Goal: Task Accomplishment & Management: Use online tool/utility

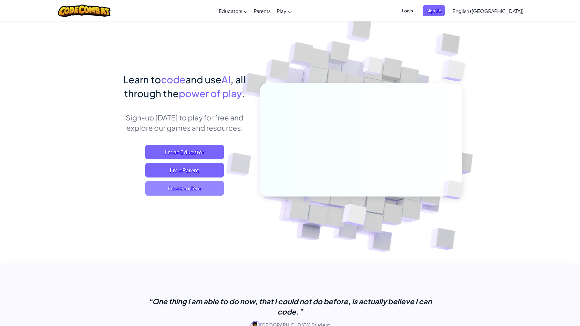
click at [162, 186] on span "I'm a Student" at bounding box center [184, 188] width 79 height 14
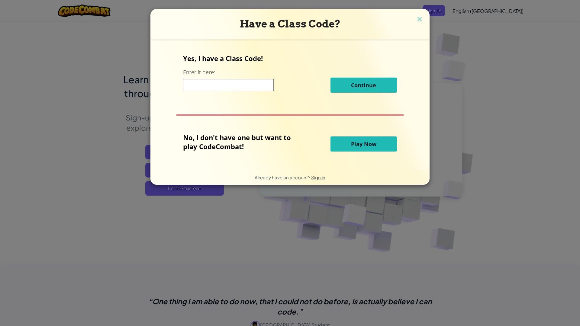
click at [340, 163] on div "Yes, I have a Class Code! Enter it here: Continue No, I don't have one but want…" at bounding box center [289, 104] width 267 height 118
click at [344, 143] on button "Play Now" at bounding box center [363, 144] width 66 height 15
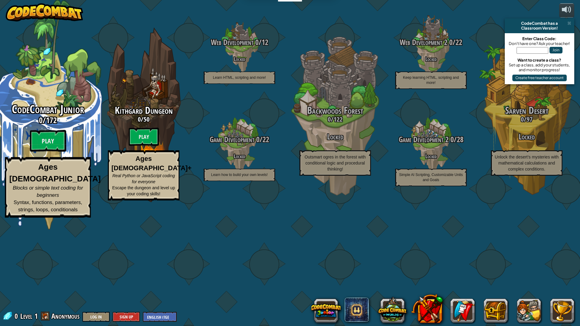
drag, startPoint x: 92, startPoint y: 178, endPoint x: 67, endPoint y: 184, distance: 25.8
click at [51, 152] on btn "Play" at bounding box center [48, 141] width 36 height 22
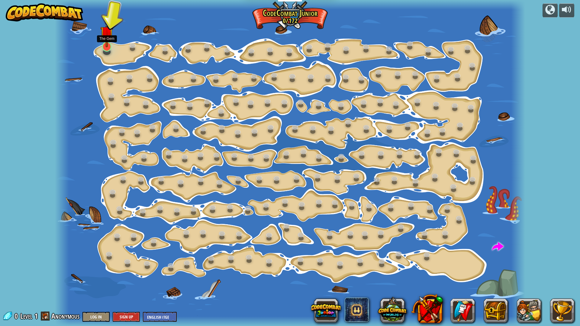
click at [108, 43] on img at bounding box center [106, 33] width 13 height 30
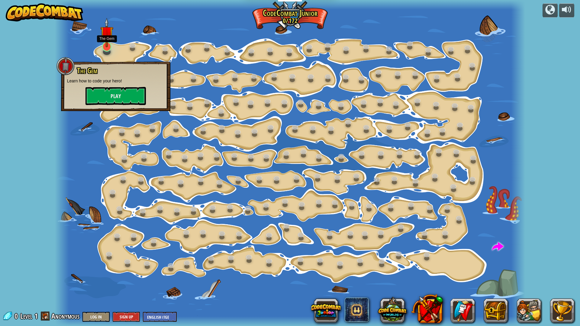
click at [108, 43] on img at bounding box center [106, 33] width 13 height 30
click at [102, 93] on button "Play" at bounding box center [115, 96] width 60 height 18
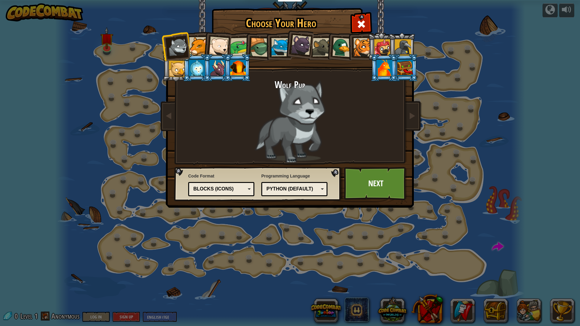
drag, startPoint x: 255, startPoint y: 96, endPoint x: 269, endPoint y: 99, distance: 14.7
click at [263, 98] on div "Wolf Pup" at bounding box center [290, 121] width 227 height 83
click at [382, 175] on link "Next" at bounding box center [375, 183] width 63 height 33
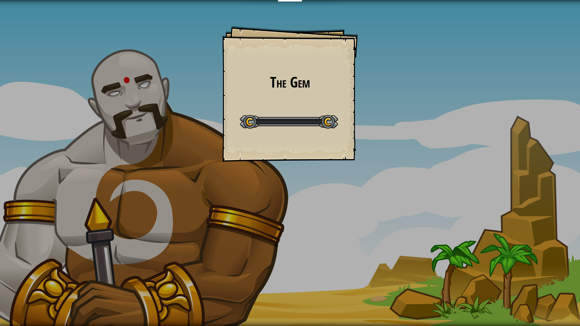
click at [380, 179] on div "The Gem Goals Start Level Error loading from server. Try refreshing the page. Y…" at bounding box center [290, 163] width 580 height 326
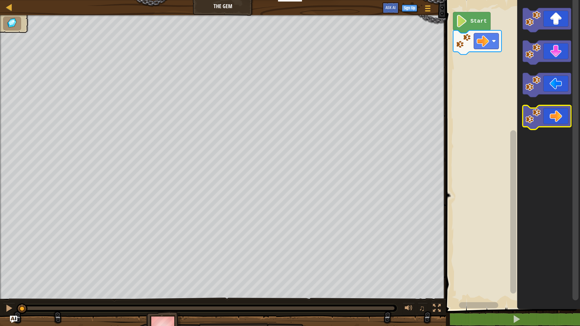
click at [547, 110] on icon "Blockly Workspace" at bounding box center [547, 117] width 48 height 24
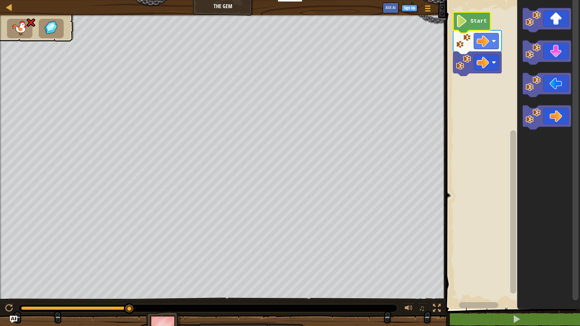
click at [487, 20] on icon "Blockly Workspace" at bounding box center [471, 22] width 37 height 21
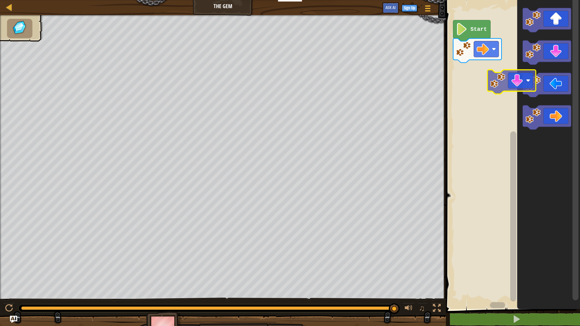
click at [518, 76] on icon "Blockly Workspace" at bounding box center [548, 153] width 63 height 312
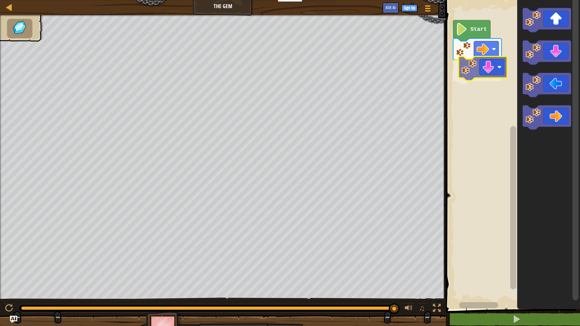
click at [469, 62] on div "Start" at bounding box center [512, 153] width 136 height 312
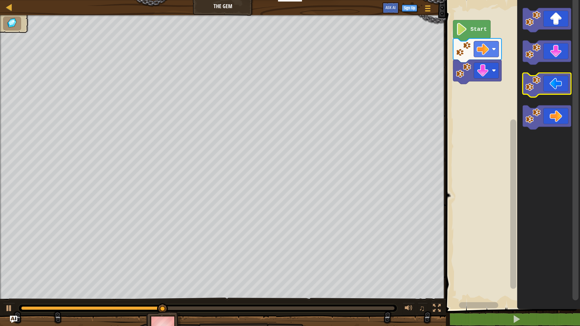
click at [546, 83] on icon "Blockly Workspace" at bounding box center [547, 85] width 48 height 24
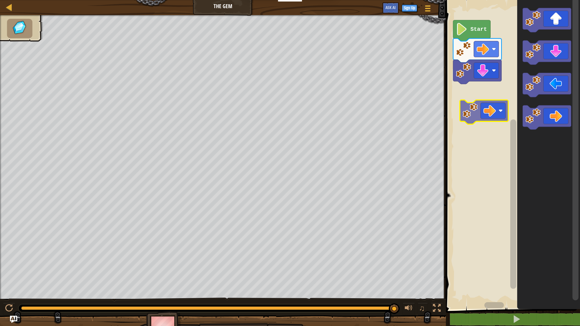
click at [480, 104] on div "Start" at bounding box center [512, 153] width 136 height 312
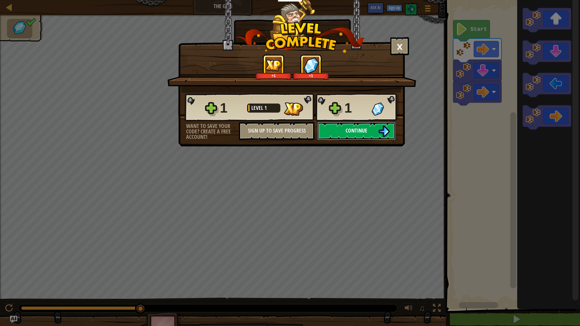
click at [357, 126] on button "Continue" at bounding box center [356, 131] width 78 height 18
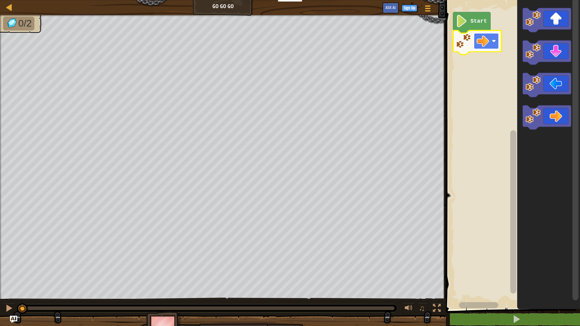
click at [477, 39] on image "Blockly Workspace" at bounding box center [483, 41] width 12 height 12
click at [472, 19] on text "Start" at bounding box center [478, 21] width 17 height 6
click at [470, 21] on g "Start" at bounding box center [477, 33] width 48 height 43
click at [466, 20] on image "Blockly Workspace" at bounding box center [462, 21] width 12 height 12
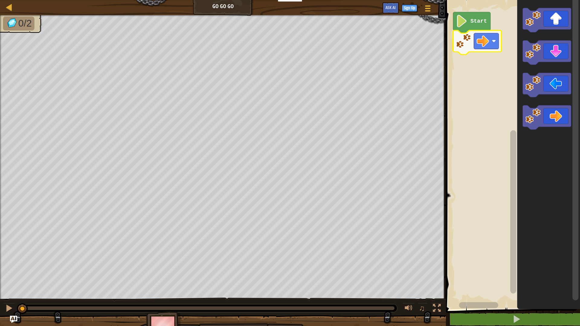
click at [482, 45] on image "Blockly Workspace" at bounding box center [483, 41] width 12 height 12
click at [470, 7] on rect "Blockly Workspace" at bounding box center [512, 153] width 136 height 312
click at [469, 18] on icon "Blockly Workspace" at bounding box center [471, 22] width 37 height 21
click at [469, 17] on icon "Blockly Workspace" at bounding box center [471, 22] width 37 height 21
click at [475, 17] on icon "Blockly Workspace" at bounding box center [474, 22] width 37 height 21
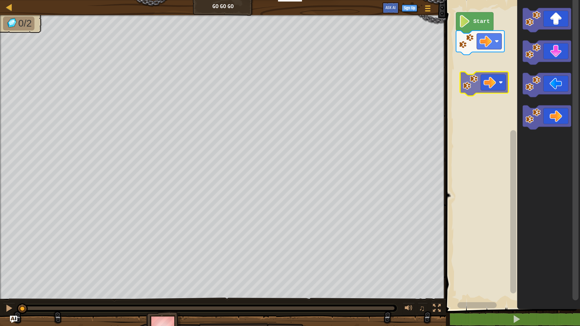
click at [472, 70] on div "Start" at bounding box center [512, 153] width 136 height 312
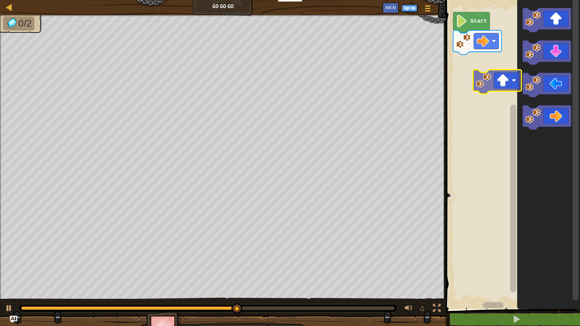
click at [486, 81] on div "Start" at bounding box center [512, 153] width 136 height 312
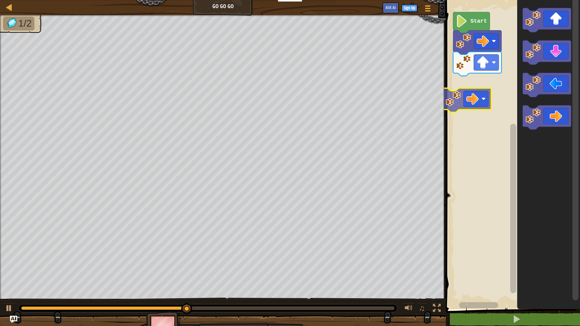
click at [478, 99] on div "Start" at bounding box center [512, 153] width 136 height 312
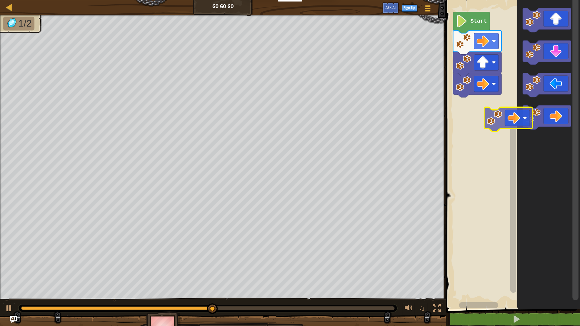
click at [473, 98] on div "Start" at bounding box center [512, 153] width 136 height 312
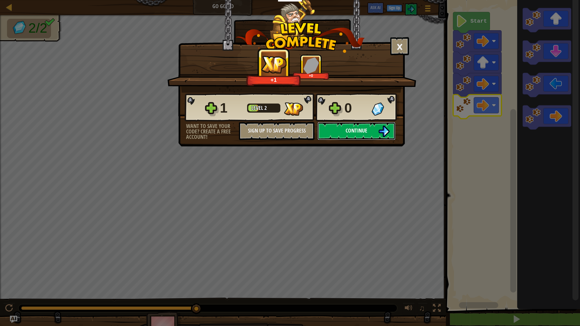
click at [361, 130] on span "Continue" at bounding box center [357, 131] width 22 height 8
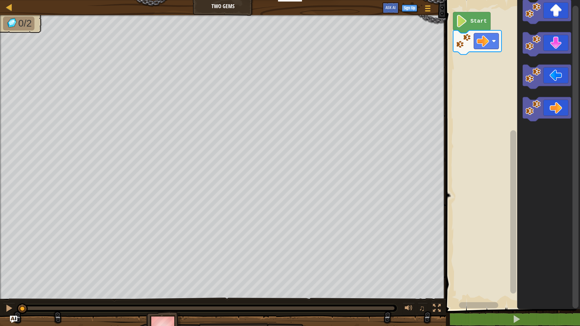
click at [460, 81] on div "Start" at bounding box center [512, 153] width 136 height 312
click at [475, 73] on div "Start" at bounding box center [512, 153] width 136 height 312
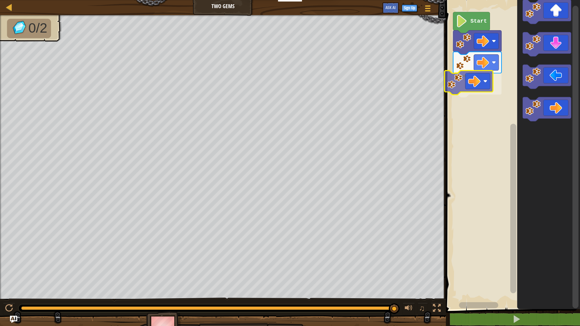
click at [464, 76] on div "Start" at bounding box center [512, 153] width 136 height 312
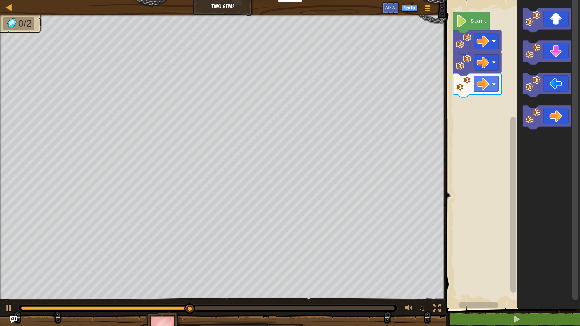
click at [511, 100] on div "Start" at bounding box center [512, 153] width 136 height 312
click at [473, 133] on div "Start" at bounding box center [512, 153] width 136 height 312
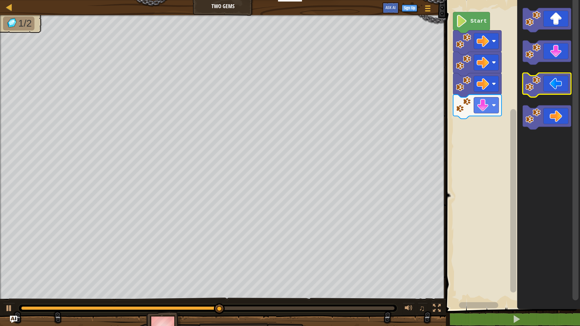
click at [528, 68] on icon "Blockly Workspace" at bounding box center [548, 153] width 63 height 312
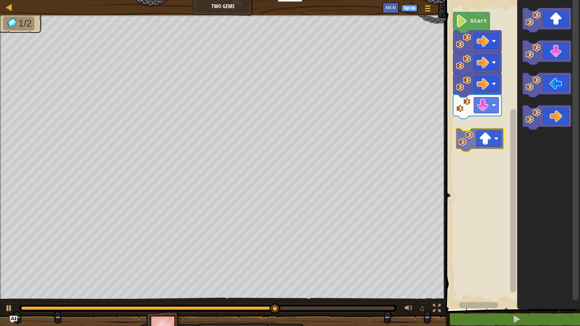
click at [473, 137] on div "Start" at bounding box center [512, 153] width 136 height 312
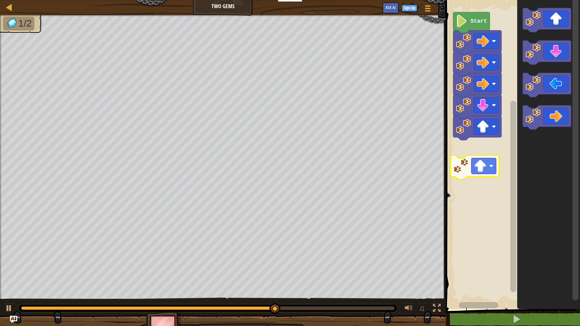
click at [469, 160] on div "Start" at bounding box center [512, 153] width 136 height 312
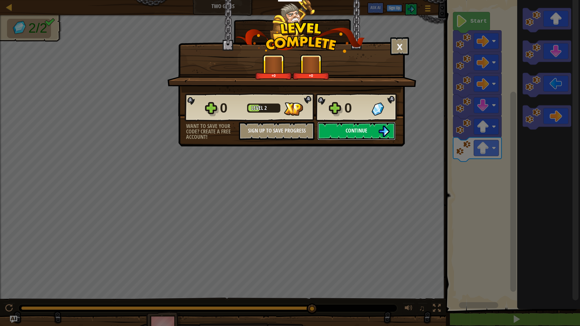
click at [347, 125] on button "Continue" at bounding box center [356, 131] width 78 height 18
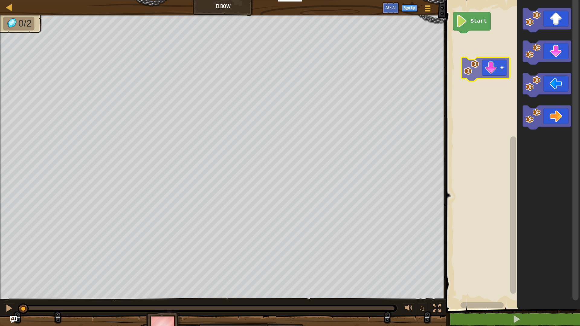
click at [481, 62] on div "Start" at bounding box center [512, 153] width 136 height 312
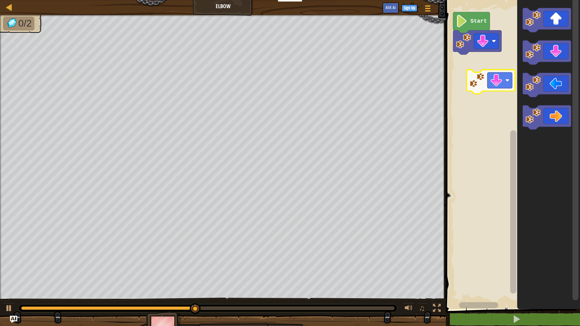
click at [477, 83] on div "Start" at bounding box center [512, 153] width 136 height 312
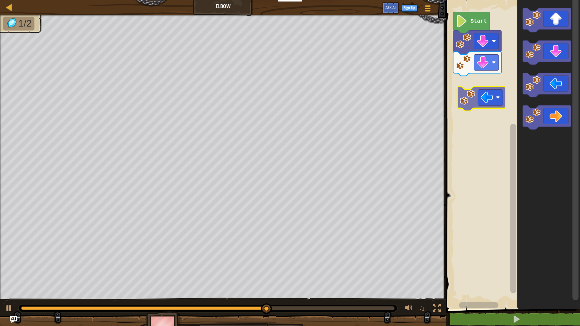
click at [460, 101] on div "Start" at bounding box center [512, 153] width 136 height 312
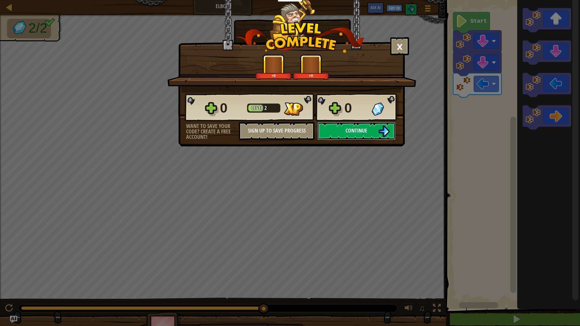
drag, startPoint x: 361, startPoint y: 124, endPoint x: 360, endPoint y: 128, distance: 3.7
click at [360, 128] on button "Continue" at bounding box center [356, 131] width 78 height 18
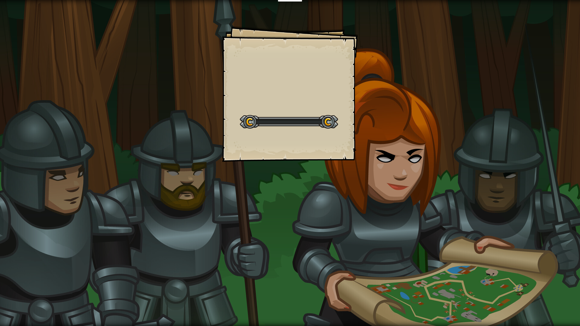
click at [360, 128] on div "Goals Start Level Error loading from server. Try refreshing the page. You'll ne…" at bounding box center [290, 163] width 580 height 326
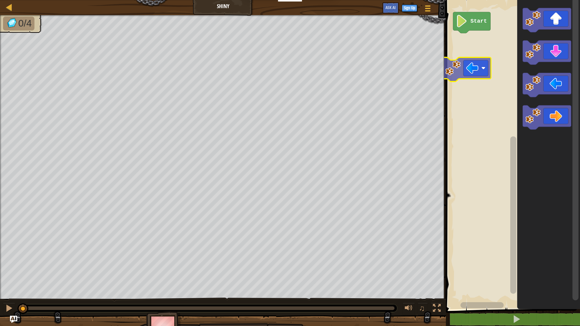
click at [451, 69] on div "Start" at bounding box center [512, 153] width 136 height 312
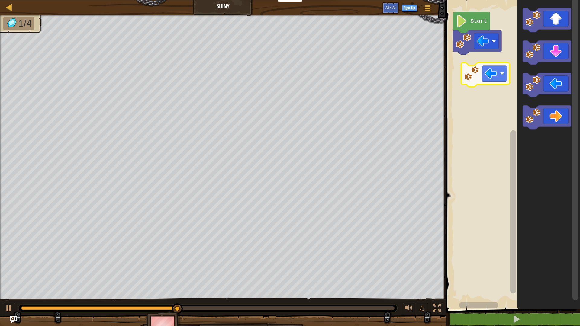
click at [477, 74] on div "Start" at bounding box center [512, 153] width 136 height 312
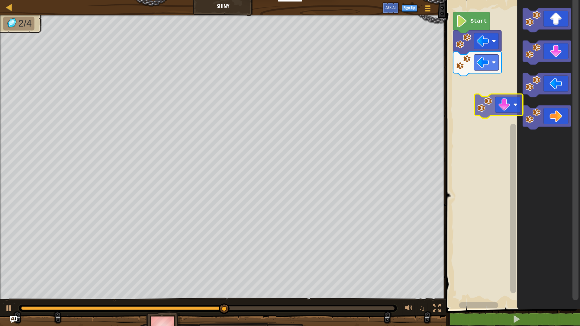
click at [499, 108] on div "Start" at bounding box center [512, 153] width 136 height 312
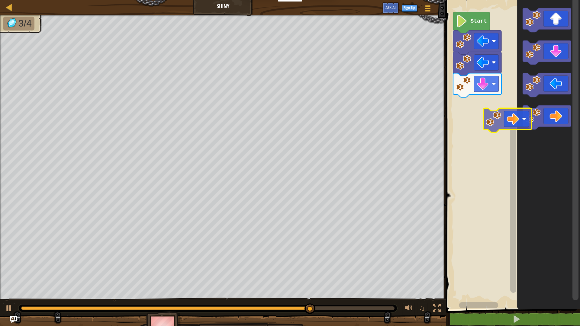
click at [482, 116] on div "Start" at bounding box center [512, 153] width 136 height 312
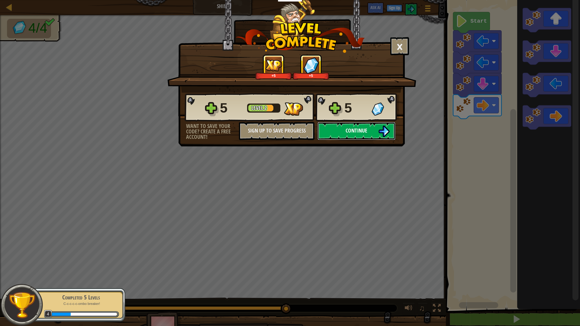
click at [369, 124] on button "Continue" at bounding box center [356, 131] width 78 height 18
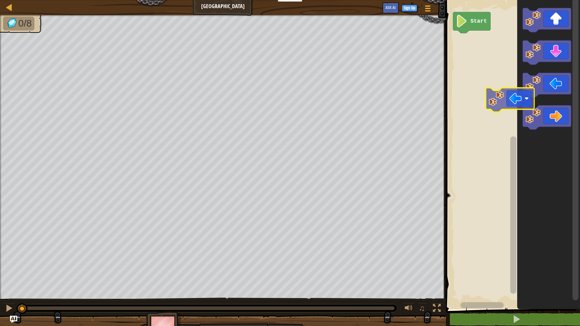
click at [499, 98] on div "Start" at bounding box center [512, 153] width 136 height 312
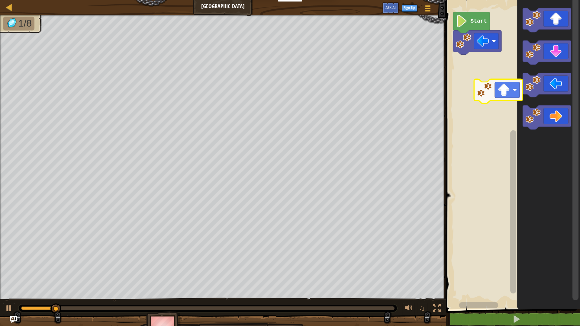
click at [497, 80] on div "Start" at bounding box center [512, 153] width 136 height 312
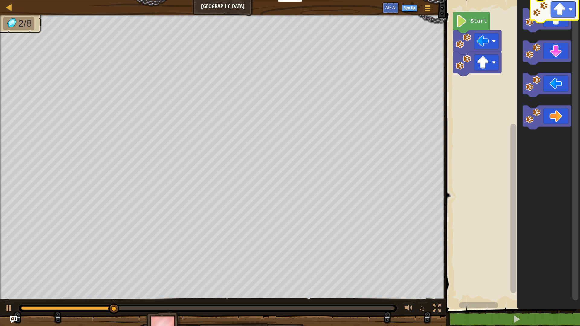
click at [558, 2] on icon "Blockly Workspace" at bounding box center [548, 153] width 63 height 312
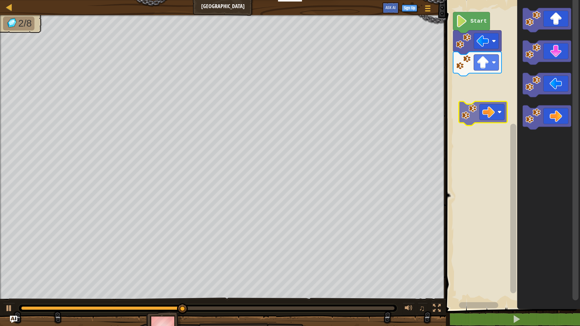
click at [472, 106] on div "Start" at bounding box center [512, 153] width 136 height 312
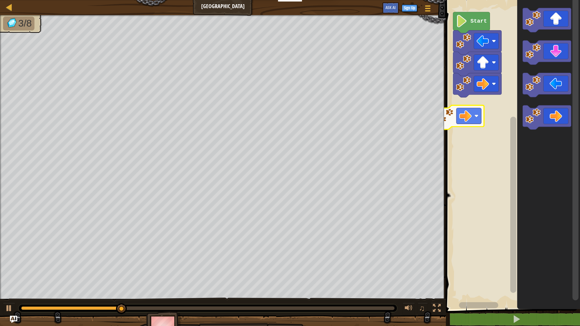
click at [459, 115] on div "Start" at bounding box center [512, 153] width 136 height 312
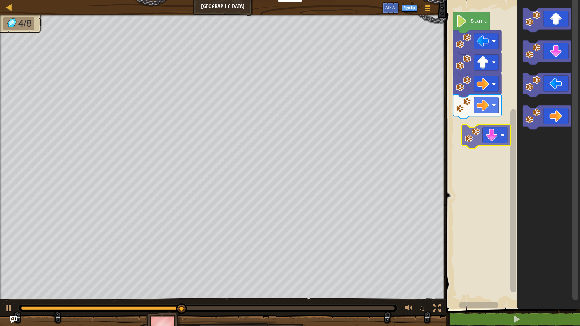
click at [481, 121] on div "Start" at bounding box center [512, 153] width 136 height 312
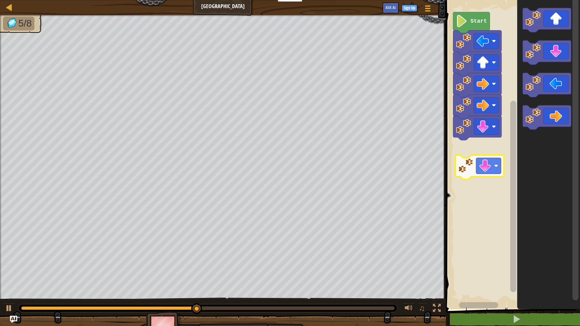
click at [481, 159] on div "Start" at bounding box center [512, 153] width 136 height 312
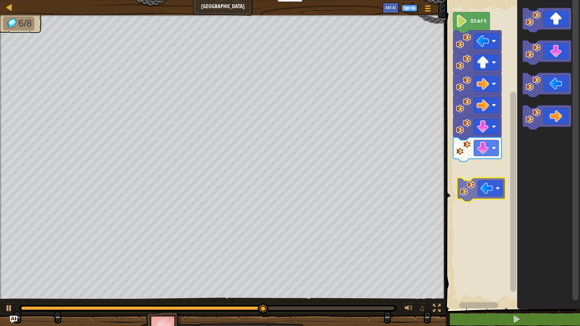
click at [479, 185] on div "Start" at bounding box center [512, 153] width 136 height 312
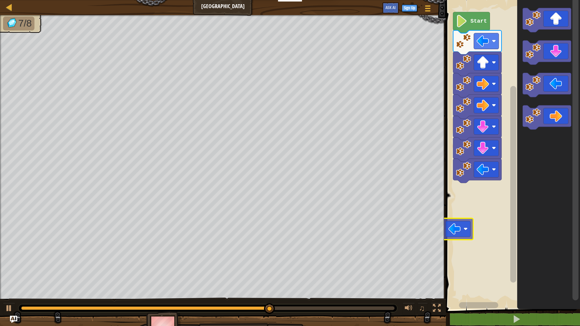
click at [454, 221] on div "Start" at bounding box center [512, 153] width 136 height 312
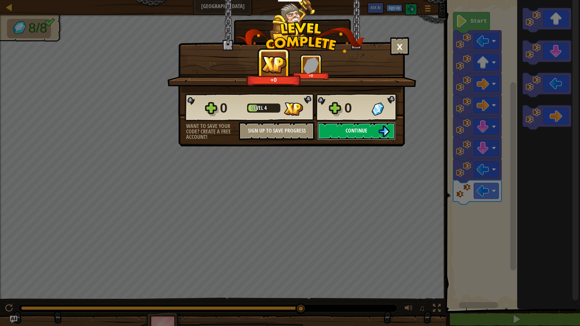
click at [361, 130] on span "Continue" at bounding box center [357, 131] width 22 height 8
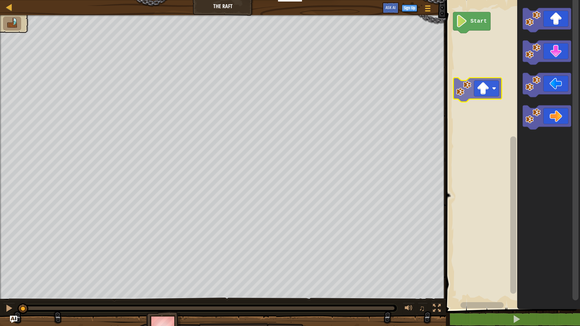
click at [480, 89] on div "Start" at bounding box center [512, 153] width 136 height 312
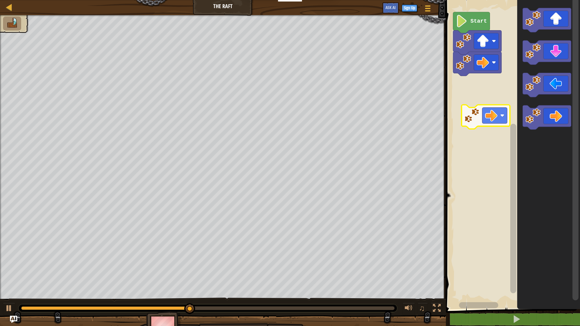
click at [478, 113] on div "Start" at bounding box center [512, 153] width 136 height 312
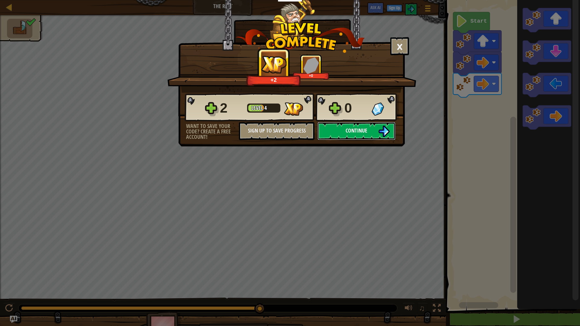
click at [364, 135] on button "Continue" at bounding box center [356, 131] width 78 height 18
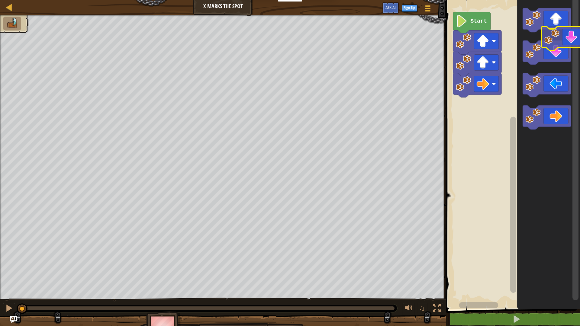
click at [559, 38] on icon "Blockly Workspace" at bounding box center [548, 153] width 63 height 312
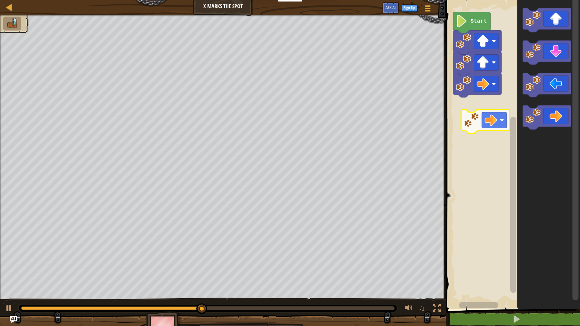
click at [490, 119] on div "Start" at bounding box center [512, 153] width 136 height 312
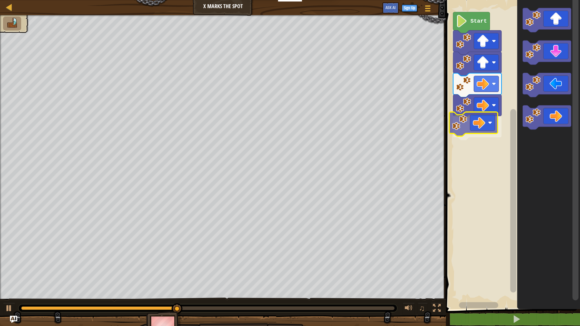
click at [465, 122] on div "Start" at bounding box center [512, 153] width 136 height 312
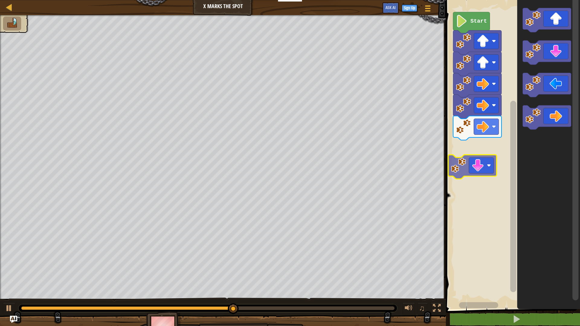
click at [476, 154] on div "Start" at bounding box center [512, 153] width 136 height 312
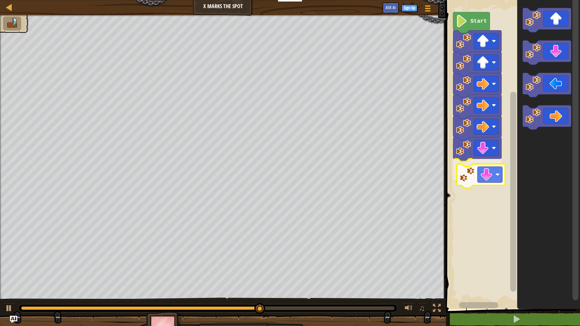
click at [487, 167] on div "Start" at bounding box center [512, 153] width 136 height 312
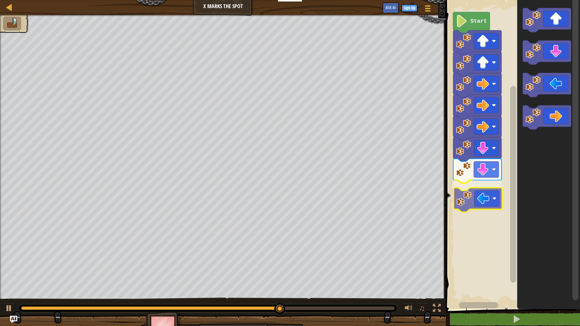
click at [485, 193] on div "Start" at bounding box center [512, 153] width 136 height 312
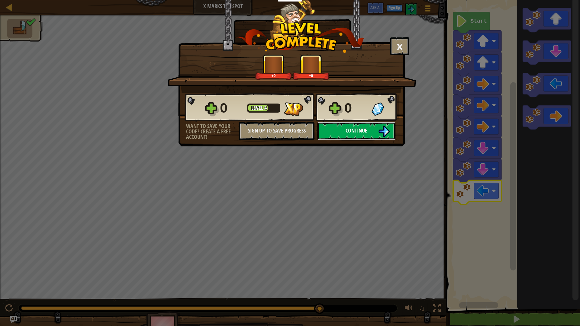
click at [375, 126] on button "Continue" at bounding box center [356, 131] width 78 height 18
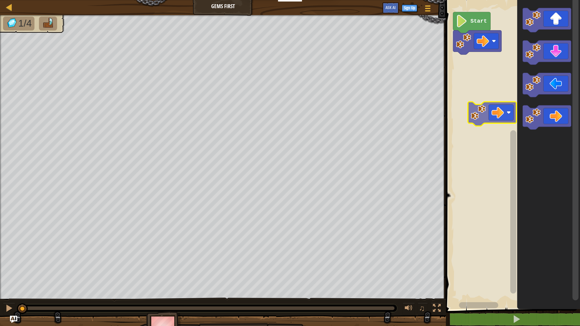
click at [492, 107] on div "Start" at bounding box center [512, 153] width 136 height 312
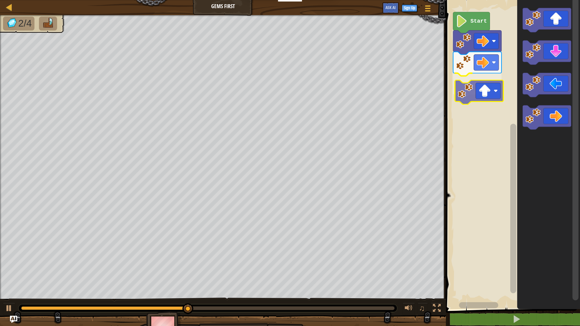
click at [498, 86] on div "Start" at bounding box center [512, 153] width 136 height 312
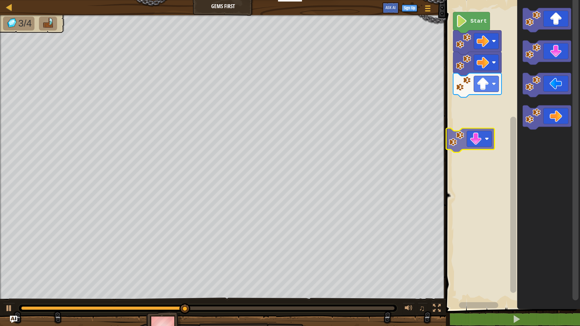
click at [470, 137] on div "Start" at bounding box center [512, 153] width 136 height 312
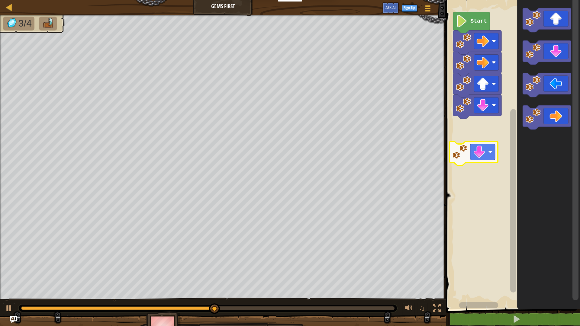
click at [473, 151] on div "Start" at bounding box center [512, 153] width 136 height 312
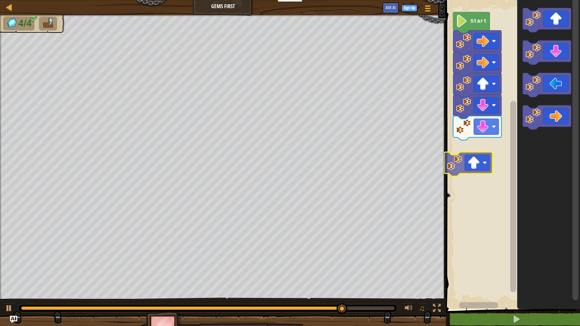
click at [473, 162] on div "Start" at bounding box center [512, 153] width 136 height 312
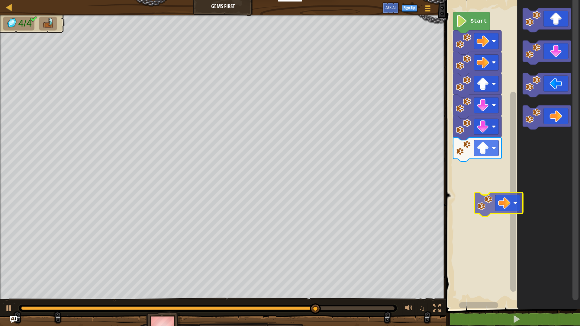
click at [492, 203] on div "Start" at bounding box center [512, 153] width 136 height 312
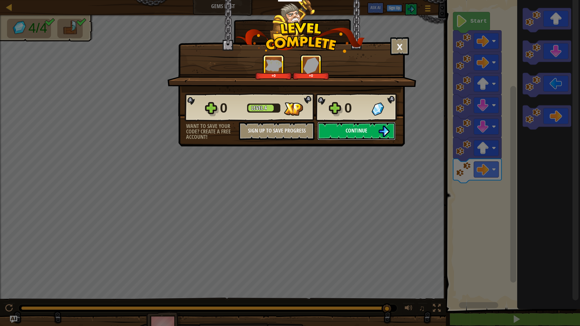
click at [349, 132] on span "Continue" at bounding box center [357, 131] width 22 height 8
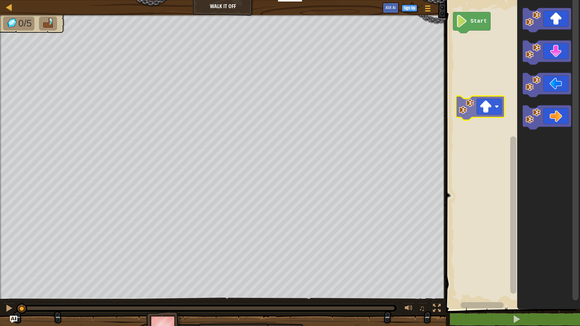
click at [478, 114] on div "Start" at bounding box center [512, 153] width 136 height 312
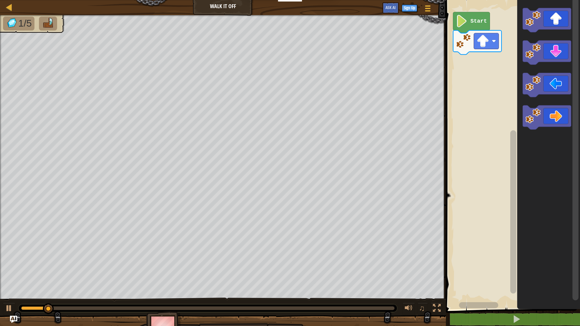
click at [504, 76] on div "Start" at bounding box center [512, 153] width 136 height 312
click at [492, 77] on div "Start" at bounding box center [512, 153] width 136 height 312
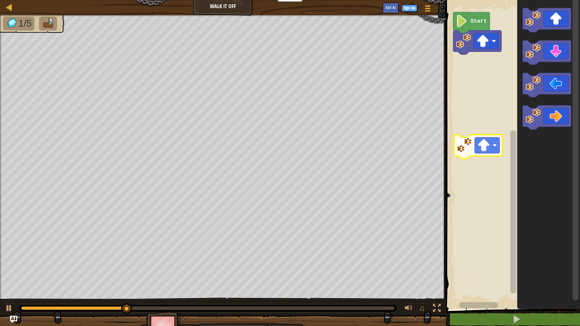
click at [470, 141] on div "Start" at bounding box center [512, 153] width 136 height 312
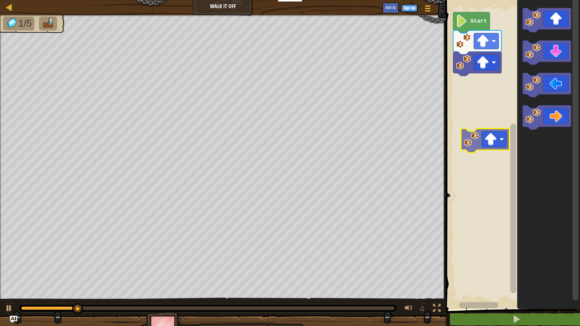
click at [480, 139] on div "Start" at bounding box center [512, 153] width 136 height 312
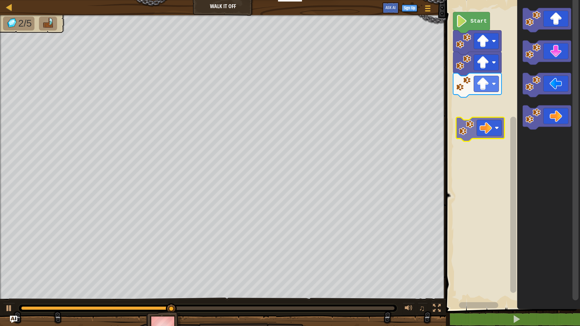
click at [483, 129] on div "Start" at bounding box center [512, 153] width 136 height 312
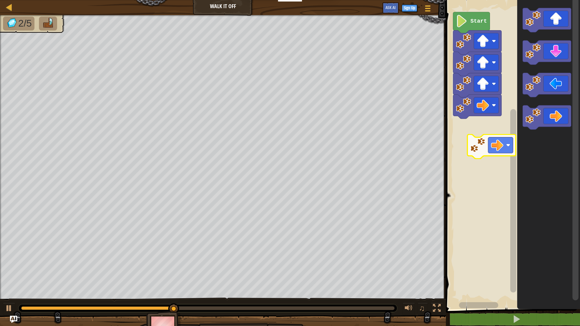
click at [492, 140] on div "Start" at bounding box center [512, 153] width 136 height 312
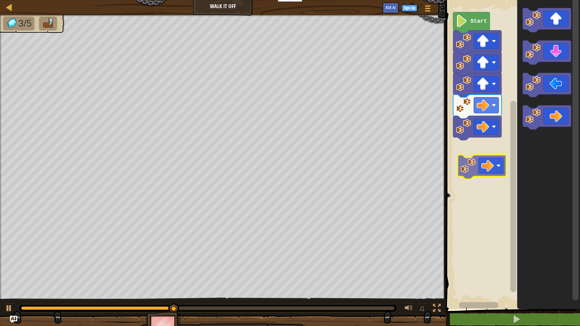
click at [471, 162] on div "Start" at bounding box center [512, 153] width 136 height 312
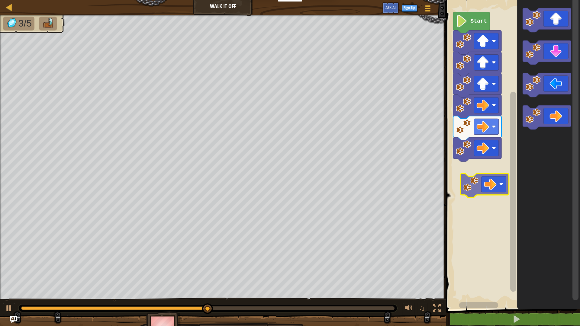
click at [480, 183] on div "Start" at bounding box center [512, 153] width 136 height 312
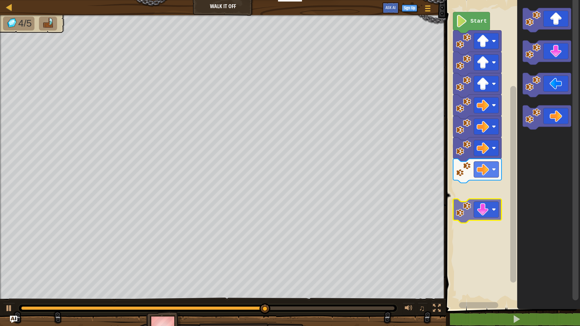
click at [479, 210] on div "Start" at bounding box center [512, 153] width 136 height 312
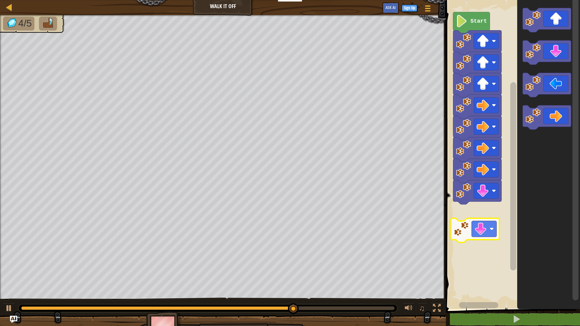
click at [490, 222] on div "Start" at bounding box center [512, 153] width 136 height 312
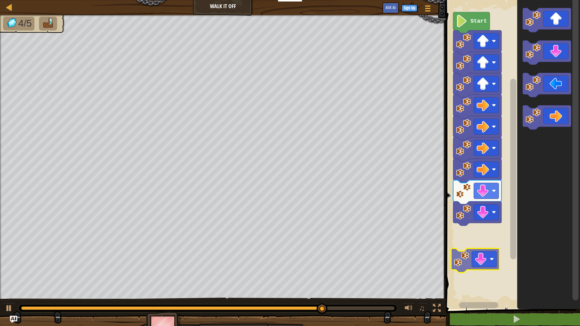
click at [482, 261] on div "Start" at bounding box center [512, 153] width 136 height 312
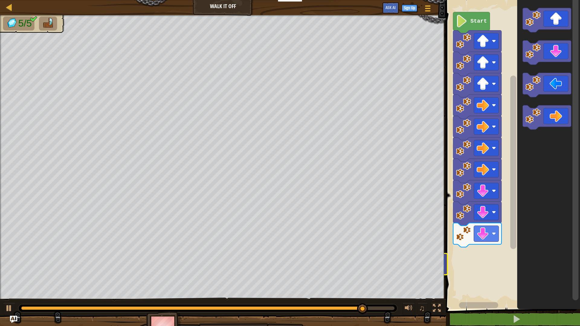
click at [462, 211] on div "Start" at bounding box center [512, 153] width 136 height 312
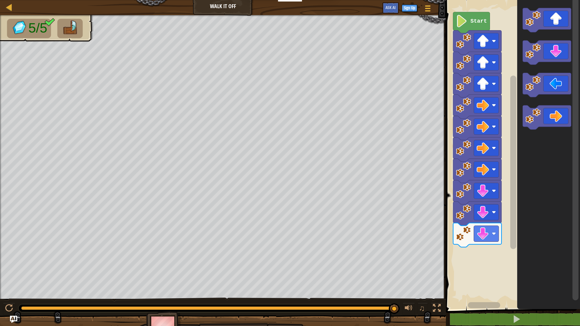
click at [516, 207] on div "Start" at bounding box center [512, 153] width 136 height 312
click at [471, 255] on div "Start" at bounding box center [512, 153] width 136 height 312
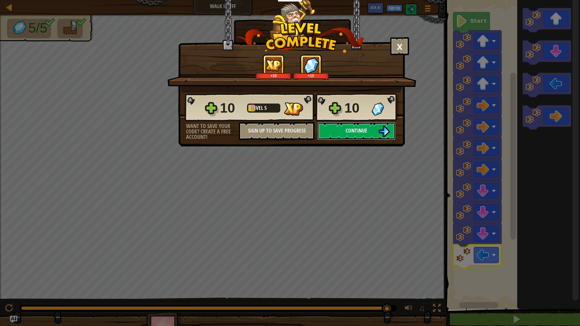
click at [361, 126] on button "Continue" at bounding box center [356, 131] width 78 height 18
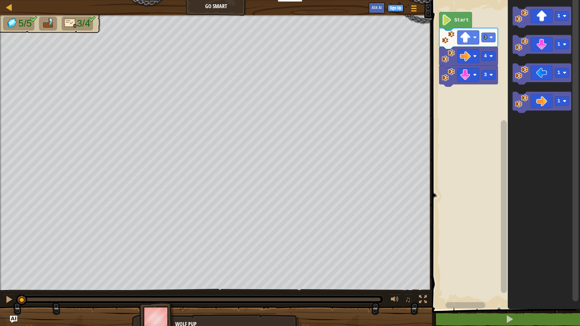
click at [480, 131] on rect "Blockly Workspace" at bounding box center [505, 153] width 150 height 312
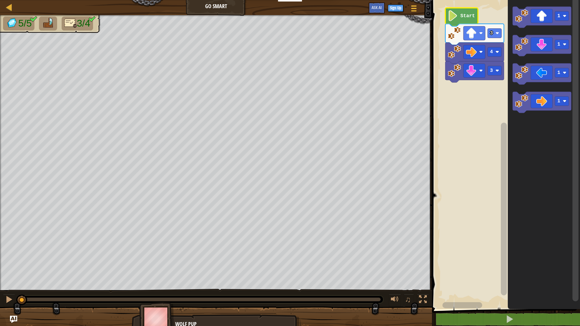
click at [462, 11] on icon "Blockly Workspace" at bounding box center [461, 17] width 33 height 18
click at [462, 14] on text "Start" at bounding box center [467, 15] width 14 height 5
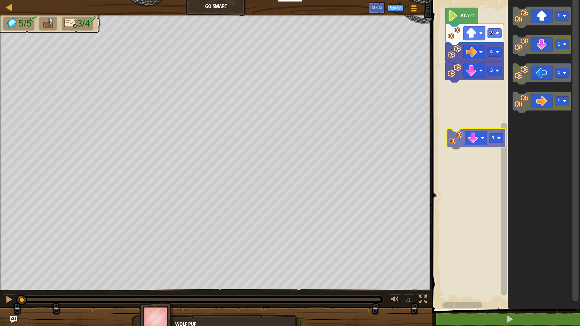
click at [457, 133] on div "Start 3 4 3 1 1 1 1 1" at bounding box center [505, 153] width 150 height 312
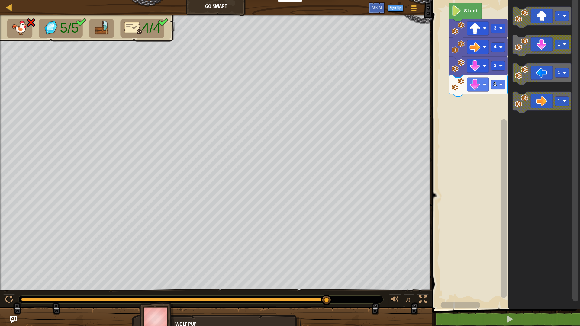
click at [475, 95] on rect "Blockly Workspace" at bounding box center [505, 153] width 150 height 312
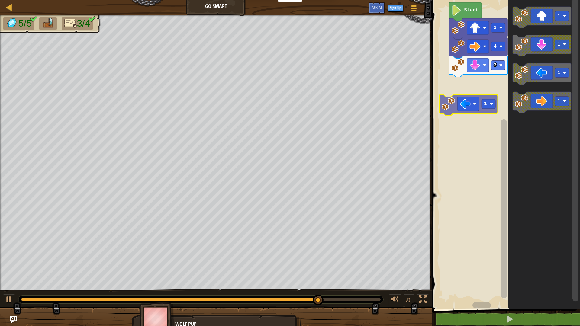
click at [476, 103] on div "3 4 3 Start 1 1 1 1 1" at bounding box center [505, 153] width 150 height 312
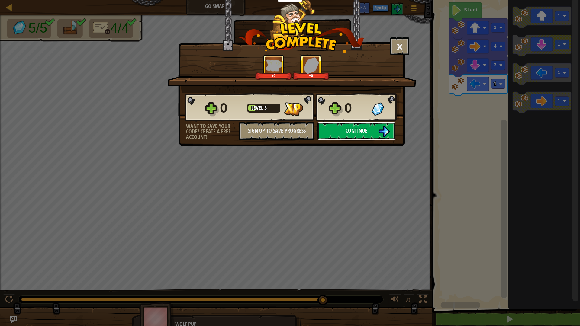
click at [358, 126] on button "Continue" at bounding box center [356, 131] width 78 height 18
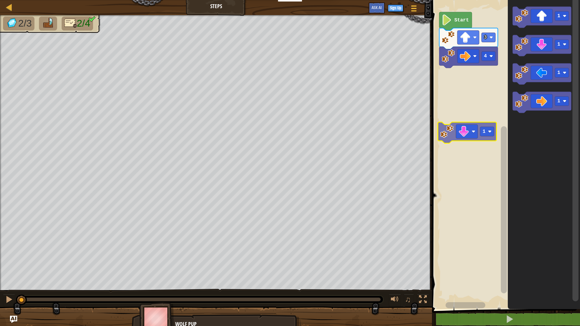
click at [460, 120] on div "4 3 Start 1 1 1 1 1" at bounding box center [505, 153] width 150 height 312
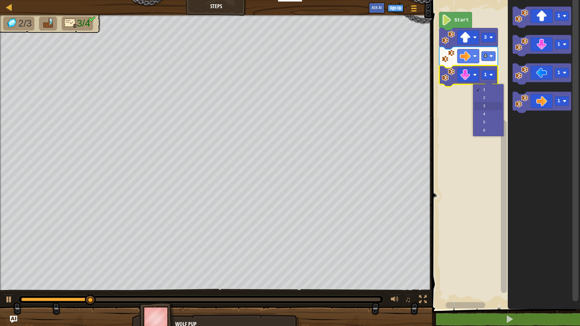
click at [486, 115] on rect "Blockly Workspace" at bounding box center [505, 153] width 150 height 312
click at [486, 111] on rect "Blockly Workspace" at bounding box center [505, 153] width 150 height 312
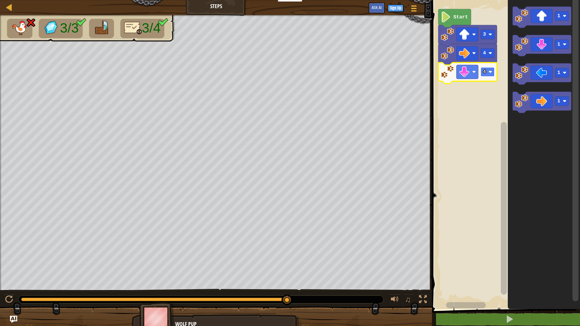
click at [485, 70] on text "4" at bounding box center [484, 71] width 3 height 5
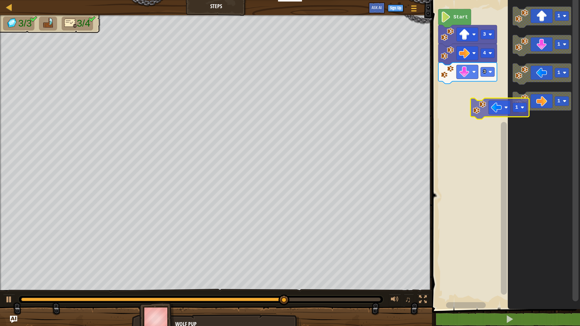
click at [481, 115] on div "Start 3 4 3 1 1 1 1 1" at bounding box center [505, 153] width 150 height 312
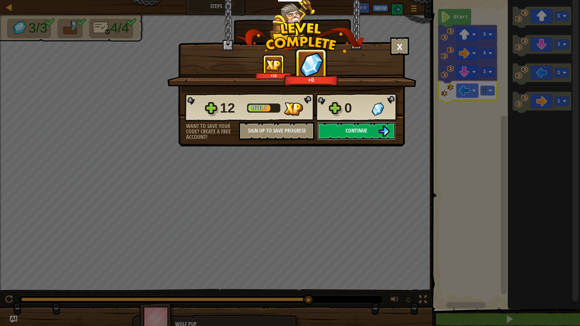
click at [361, 125] on button "Continue" at bounding box center [356, 131] width 78 height 18
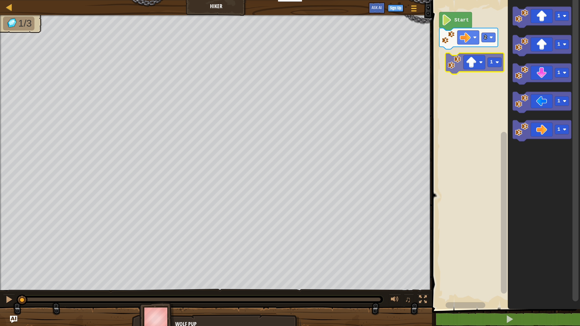
click at [473, 61] on div "2 Start 1 1 1 1 1 1" at bounding box center [505, 153] width 150 height 312
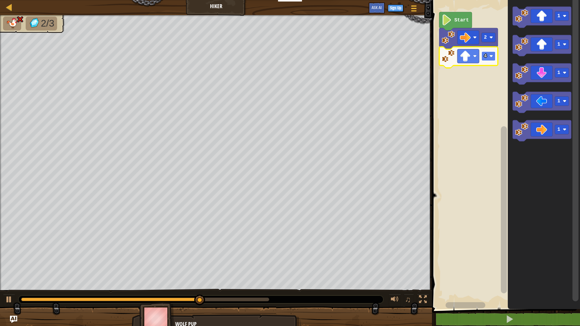
click at [488, 56] on rect "Blockly Workspace" at bounding box center [488, 56] width 14 height 9
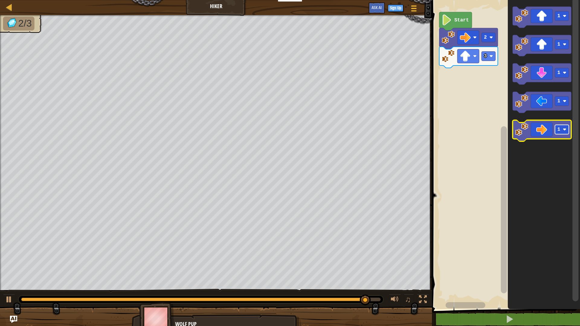
click at [559, 133] on rect "Blockly Workspace" at bounding box center [562, 129] width 14 height 9
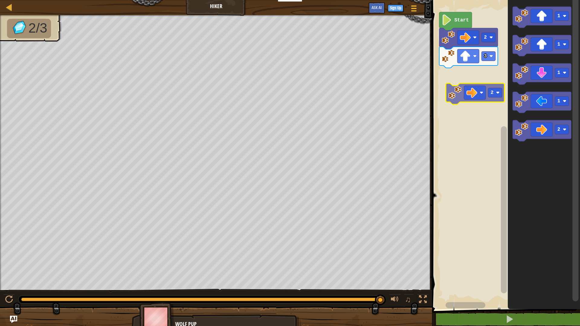
click at [446, 80] on div "Start 2 3 1 1 1 1 2 2" at bounding box center [505, 153] width 150 height 312
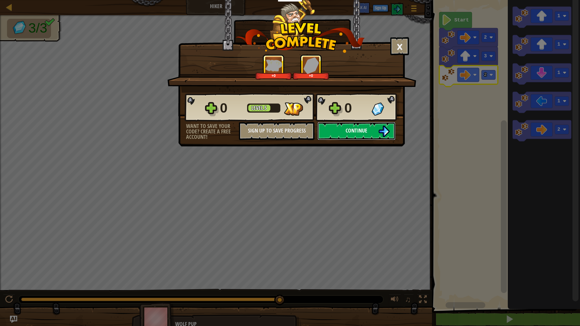
click at [363, 132] on span "Continue" at bounding box center [357, 131] width 22 height 8
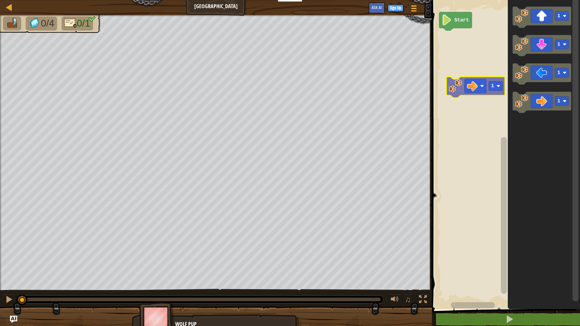
click at [479, 84] on div "Start 1 1 1 1 1" at bounding box center [505, 153] width 150 height 312
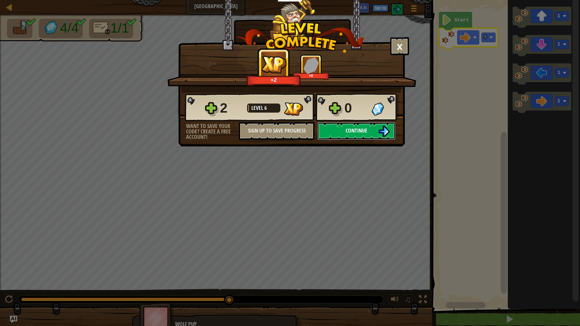
click at [369, 127] on button "Continue" at bounding box center [356, 131] width 78 height 18
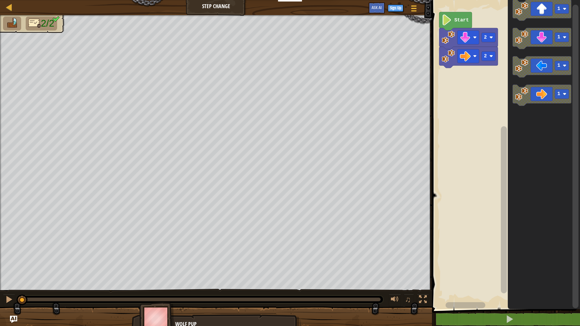
click at [484, 92] on div "2 2 Start 1 1 1 1" at bounding box center [505, 153] width 150 height 312
click at [473, 90] on div "2 2 Start 1 1 1 1" at bounding box center [505, 153] width 150 height 312
click at [493, 85] on div "2 2 Start 1 1 1 1" at bounding box center [505, 153] width 150 height 312
click at [513, 92] on g "1" at bounding box center [542, 95] width 59 height 21
click at [518, 86] on icon "Blockly Workspace" at bounding box center [542, 95] width 59 height 21
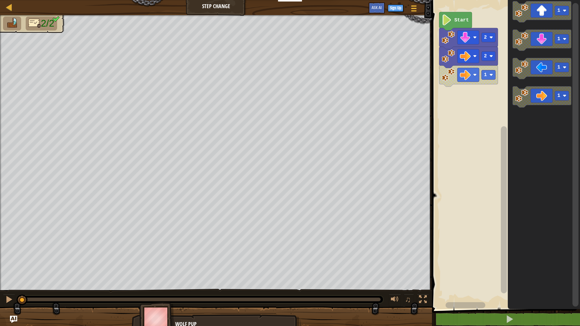
click at [537, 90] on icon "Blockly Workspace" at bounding box center [542, 96] width 59 height 21
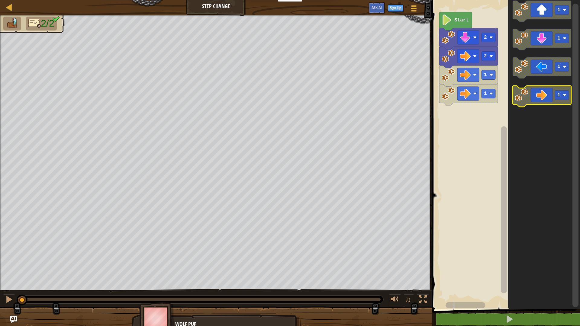
click at [536, 93] on icon "Blockly Workspace" at bounding box center [542, 96] width 59 height 21
click at [536, 92] on icon "Blockly Workspace" at bounding box center [542, 96] width 59 height 21
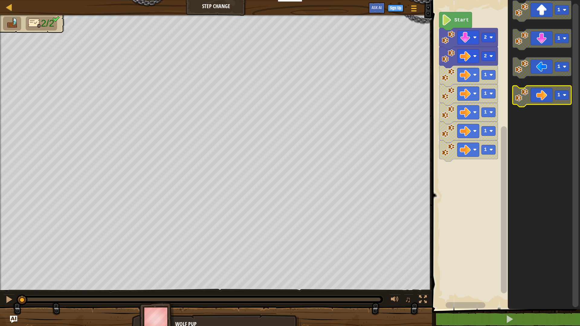
click at [536, 92] on icon "Blockly Workspace" at bounding box center [542, 96] width 59 height 21
click at [532, 94] on icon "Blockly Workspace" at bounding box center [542, 96] width 59 height 21
click at [532, 92] on icon "Blockly Workspace" at bounding box center [542, 96] width 59 height 21
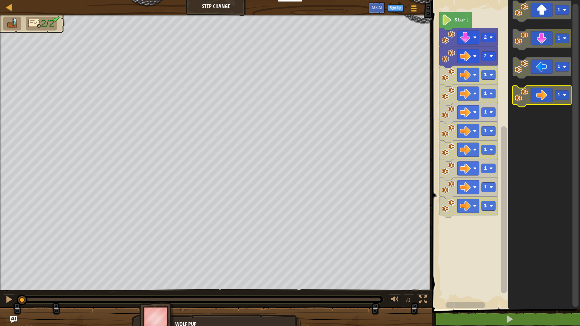
click at [532, 91] on icon "Blockly Workspace" at bounding box center [542, 96] width 59 height 21
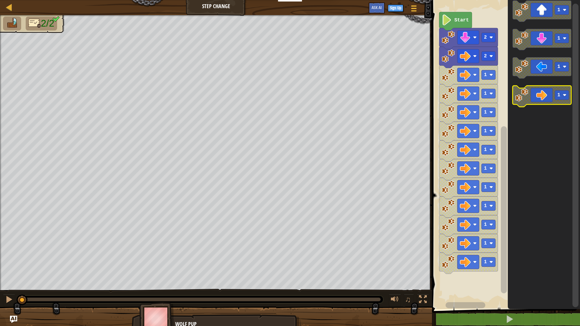
click at [536, 92] on icon "Blockly Workspace" at bounding box center [542, 96] width 59 height 21
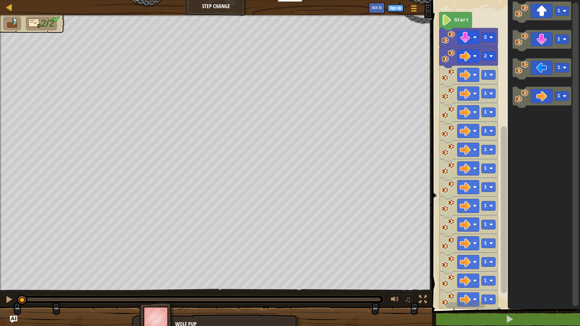
click at [536, 91] on icon "Blockly Workspace" at bounding box center [542, 97] width 59 height 21
click at [535, 91] on icon "Blockly Workspace" at bounding box center [542, 97] width 59 height 21
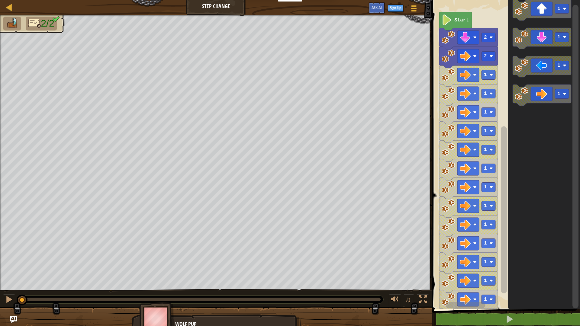
click at [535, 83] on icon "1 1 1 1" at bounding box center [544, 153] width 72 height 312
click at [465, 23] on icon "Blockly Workspace" at bounding box center [455, 21] width 33 height 18
click at [466, 23] on icon "Blockly Workspace" at bounding box center [455, 21] width 33 height 18
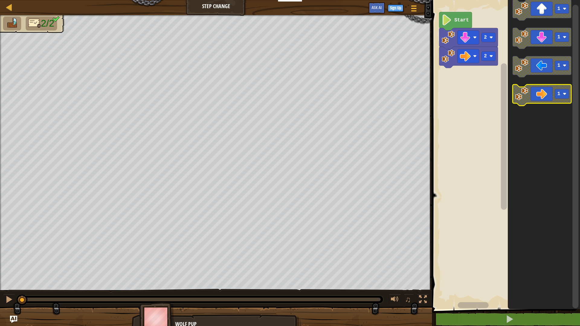
click at [515, 97] on image "Blockly Workspace" at bounding box center [521, 93] width 13 height 13
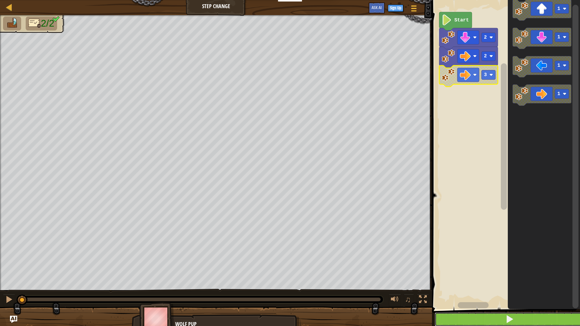
drag, startPoint x: 509, startPoint y: 316, endPoint x: 513, endPoint y: 314, distance: 4.6
click at [513, 315] on span at bounding box center [509, 319] width 8 height 8
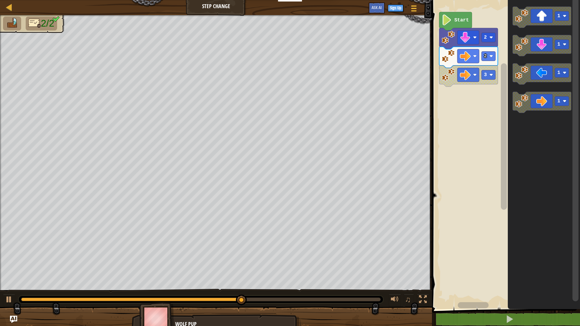
click at [506, 109] on div "Start 2 2 3 1 1 1 1" at bounding box center [505, 153] width 150 height 312
click at [500, 111] on div "Start 2 2 3 1 1 1 1" at bounding box center [505, 153] width 150 height 312
click at [504, 112] on div "Start 2 2 3 1 1 1 1" at bounding box center [505, 153] width 150 height 312
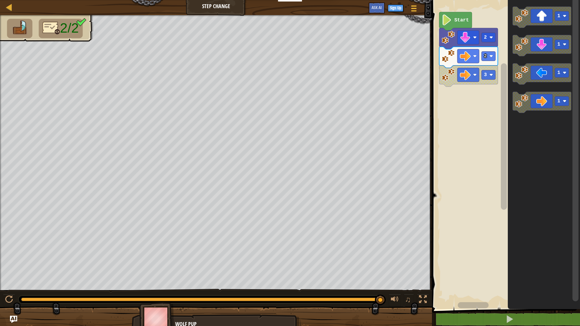
click at [510, 102] on icon "1 1 1 1" at bounding box center [544, 153] width 72 height 312
click at [521, 97] on image "Blockly Workspace" at bounding box center [521, 101] width 13 height 13
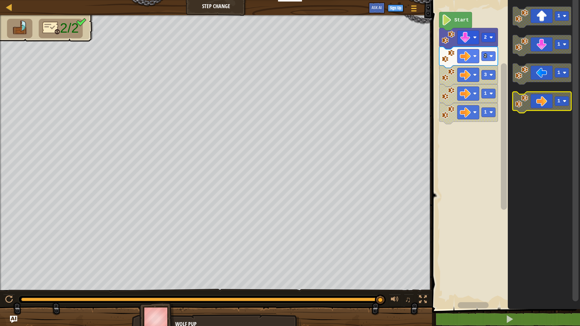
click at [521, 97] on image "Blockly Workspace" at bounding box center [521, 101] width 13 height 13
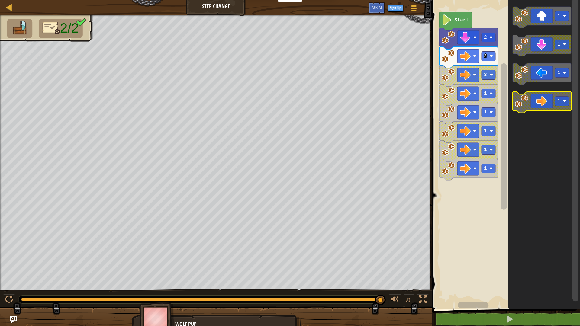
click at [522, 97] on image "Blockly Workspace" at bounding box center [521, 101] width 13 height 13
click at [522, 96] on image "Blockly Workspace" at bounding box center [521, 101] width 13 height 13
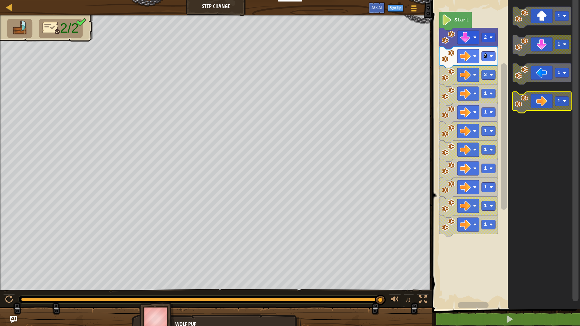
click at [522, 96] on image "Blockly Workspace" at bounding box center [521, 101] width 13 height 13
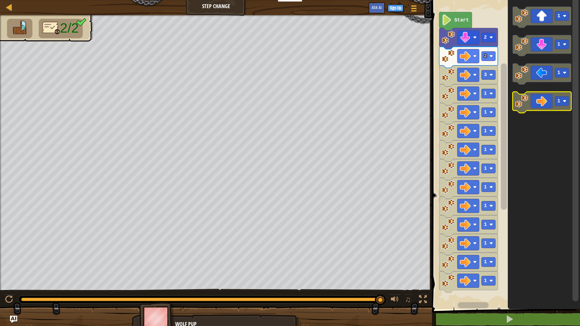
click at [522, 96] on image "Blockly Workspace" at bounding box center [521, 101] width 13 height 13
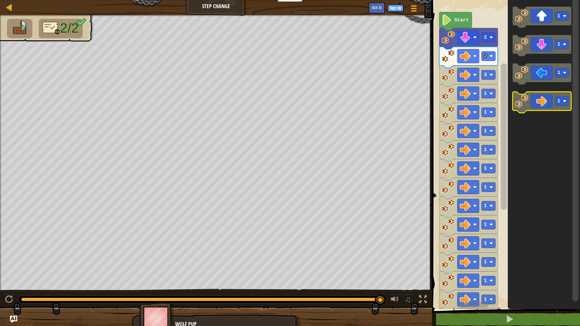
click at [522, 96] on image "Blockly Workspace" at bounding box center [521, 101] width 13 height 13
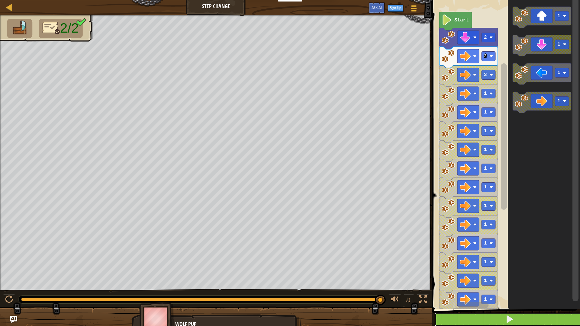
click at [547, 322] on button at bounding box center [510, 320] width 150 height 14
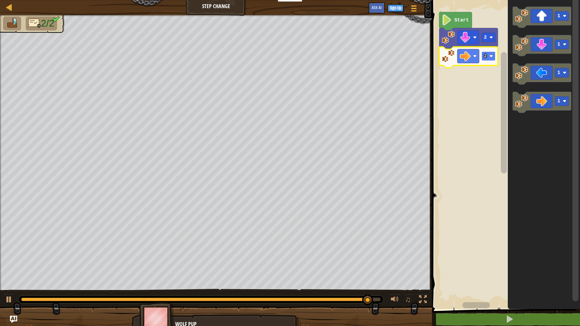
click at [482, 53] on rect "Blockly Workspace" at bounding box center [488, 56] width 14 height 9
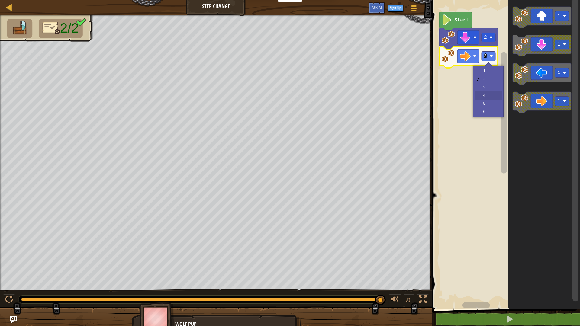
drag, startPoint x: 496, startPoint y: 97, endPoint x: 494, endPoint y: 94, distance: 3.6
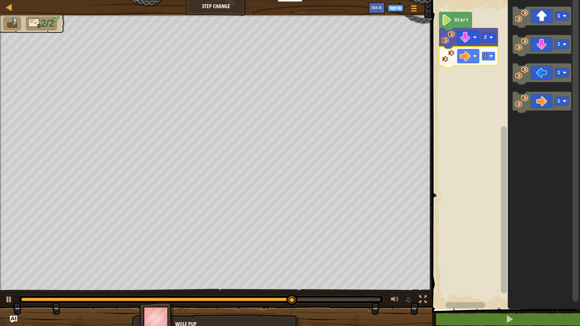
click at [485, 54] on text "4" at bounding box center [485, 55] width 3 height 5
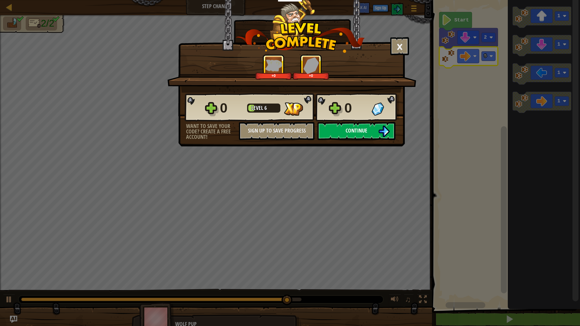
click at [343, 132] on button "Continue" at bounding box center [356, 131] width 78 height 18
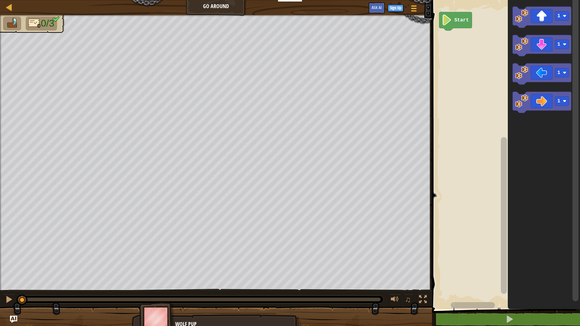
click at [509, 33] on icon "1 1 1 1" at bounding box center [544, 153] width 72 height 312
click at [563, 15] on image "Blockly Workspace" at bounding box center [565, 16] width 4 height 4
click at [472, 48] on div "Start 2 1 1 1 2" at bounding box center [505, 153] width 150 height 312
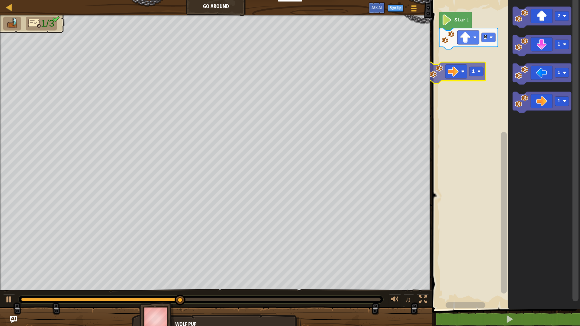
click at [459, 65] on div "2 Start 2 1 1 1 1" at bounding box center [505, 153] width 150 height 312
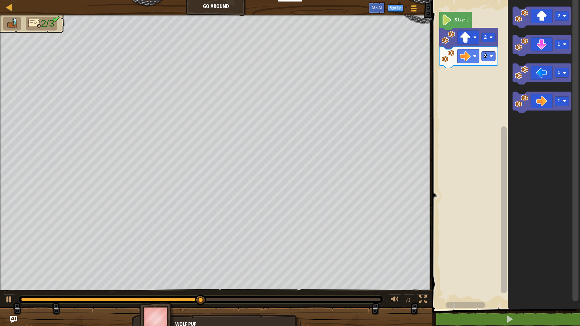
click at [521, 54] on g "1" at bounding box center [542, 45] width 59 height 21
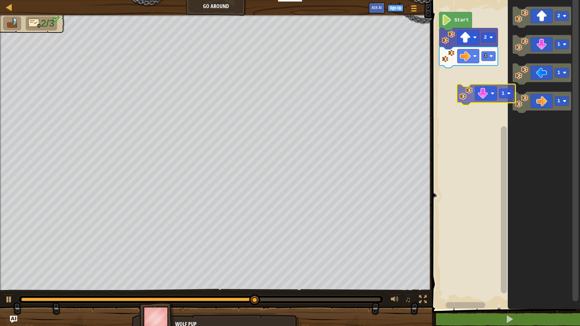
click at [462, 87] on div "Start 2 3 2 1 1 1 1" at bounding box center [505, 153] width 150 height 312
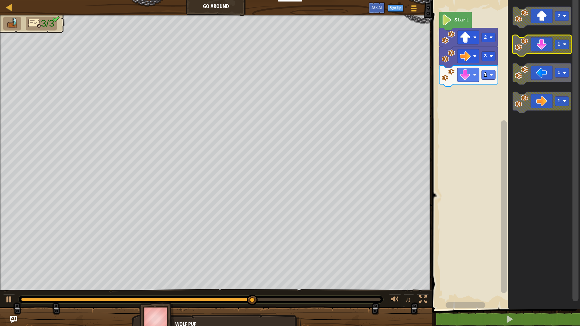
click at [517, 43] on image "Blockly Workspace" at bounding box center [521, 44] width 13 height 13
click at [517, 44] on image "Blockly Workspace" at bounding box center [521, 44] width 13 height 13
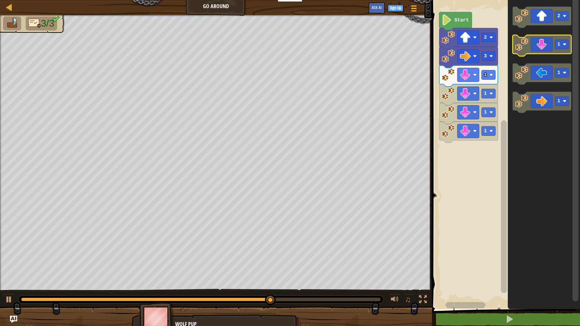
click at [517, 44] on image "Blockly Workspace" at bounding box center [521, 44] width 13 height 13
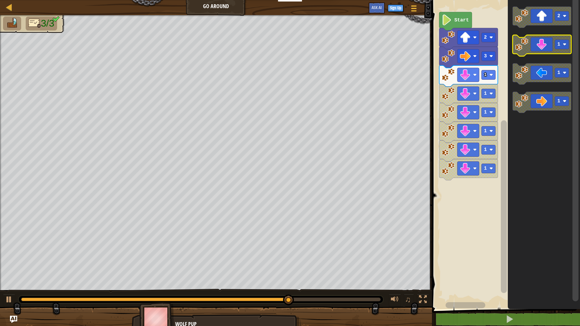
click at [517, 44] on image "Blockly Workspace" at bounding box center [521, 44] width 13 height 13
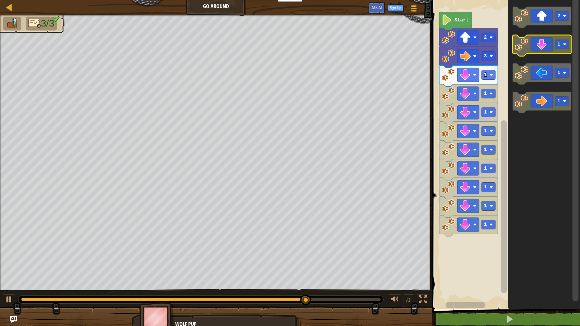
click at [517, 44] on image "Blockly Workspace" at bounding box center [521, 44] width 13 height 13
click at [515, 51] on g "1" at bounding box center [542, 45] width 59 height 21
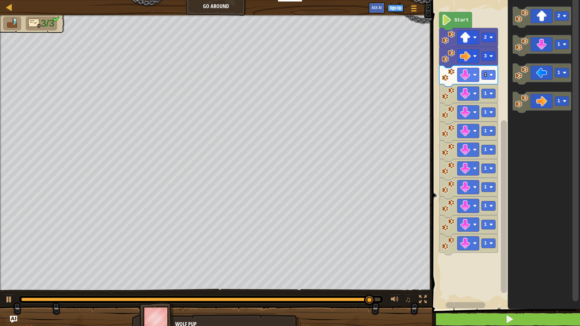
drag, startPoint x: 491, startPoint y: 311, endPoint x: 491, endPoint y: 315, distance: 4.2
click at [491, 315] on div "1 ההההההההההההההההההההההההההההההההההההההההההההההההההההההההההההההההההההההההההההה…" at bounding box center [505, 167] width 150 height 328
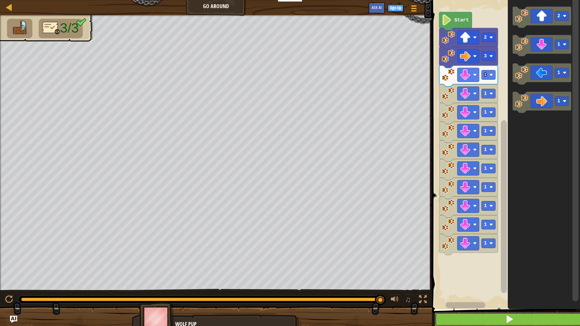
click at [491, 315] on button at bounding box center [510, 320] width 150 height 14
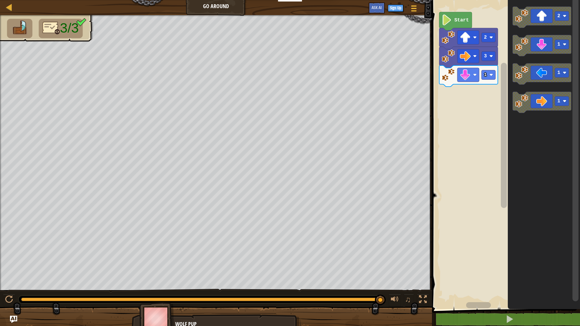
click at [468, 91] on rect "Blockly Workspace" at bounding box center [505, 153] width 150 height 312
click at [536, 45] on icon "Blockly Workspace" at bounding box center [542, 45] width 59 height 21
click at [535, 44] on icon "Blockly Workspace" at bounding box center [542, 45] width 59 height 21
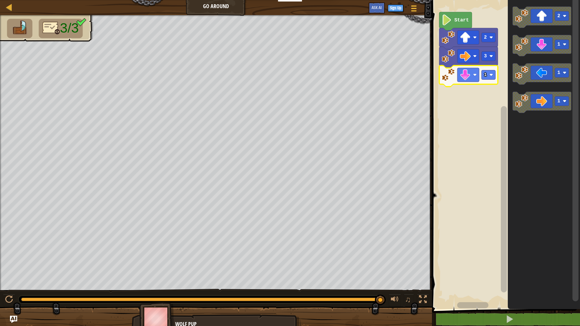
click at [491, 77] on rect "Blockly Workspace" at bounding box center [488, 74] width 14 height 9
click at [488, 103] on rect "Blockly Workspace" at bounding box center [505, 153] width 150 height 312
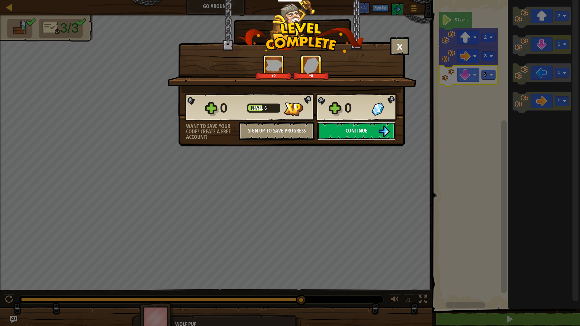
click at [337, 123] on button "Continue" at bounding box center [356, 131] width 78 height 18
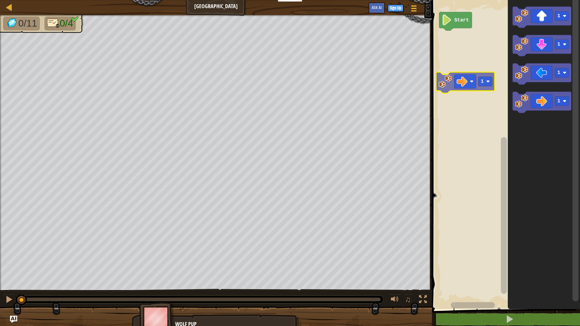
click at [462, 76] on div "Start 1 1 1 1 1" at bounding box center [505, 153] width 150 height 312
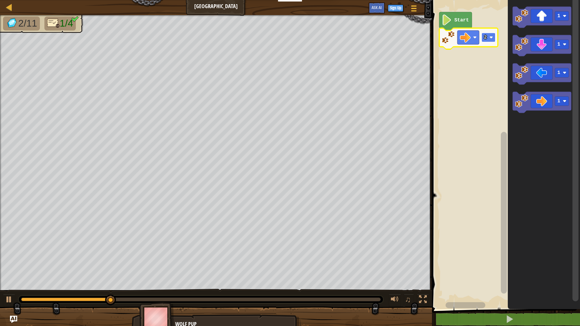
click at [492, 37] on image "Blockly Workspace" at bounding box center [491, 38] width 4 height 4
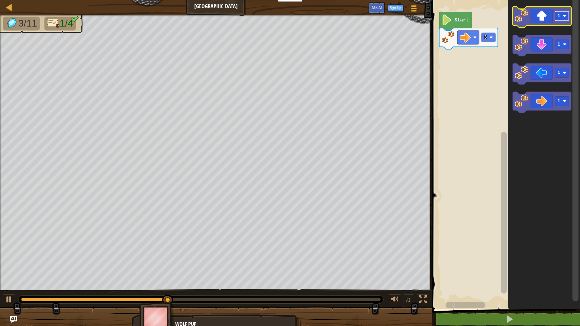
click at [562, 16] on rect "Blockly Workspace" at bounding box center [562, 15] width 14 height 9
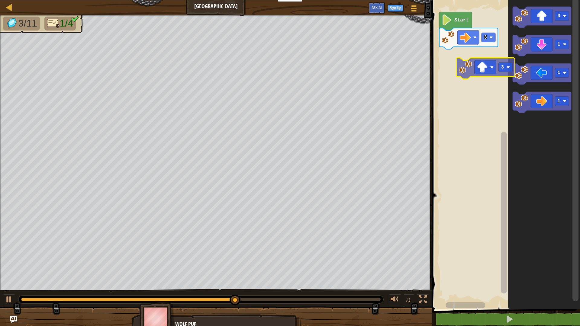
click at [482, 72] on div "Start 3 3 1 1 1 3" at bounding box center [505, 153] width 150 height 312
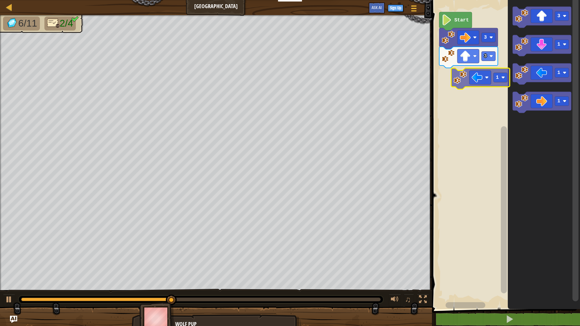
click at [472, 71] on div "3 3 Start 3 1 1 1 1" at bounding box center [505, 153] width 150 height 312
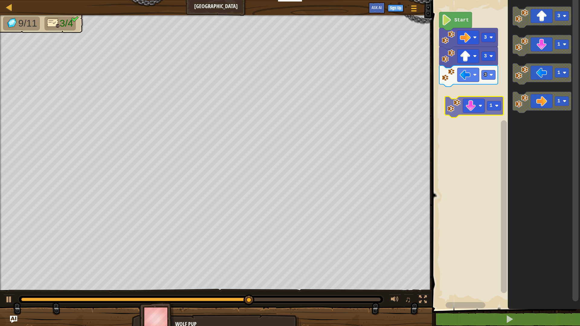
click at [476, 109] on div "Start 3 3 3 3 1 1 1 1" at bounding box center [505, 153] width 150 height 312
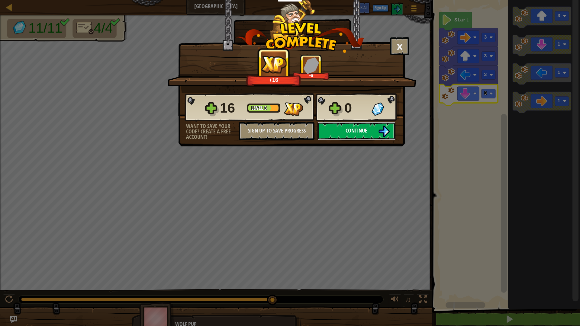
click at [369, 126] on button "Continue" at bounding box center [356, 131] width 78 height 18
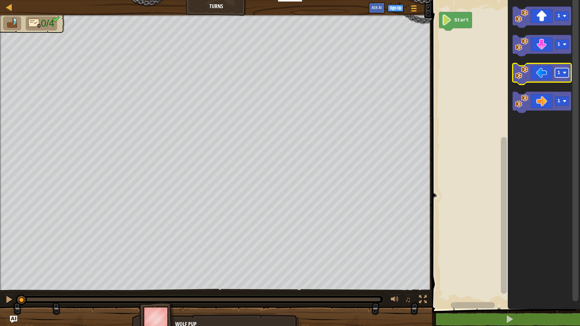
click at [561, 73] on rect "Blockly Workspace" at bounding box center [562, 72] width 14 height 9
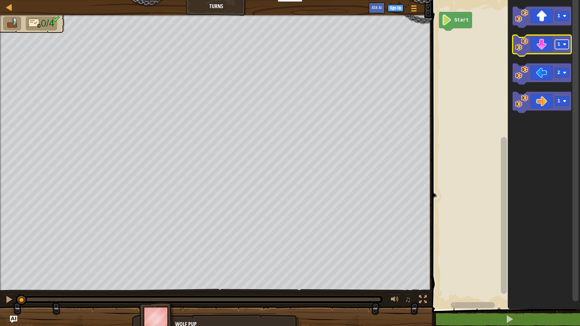
click at [559, 40] on rect "Blockly Workspace" at bounding box center [562, 44] width 14 height 9
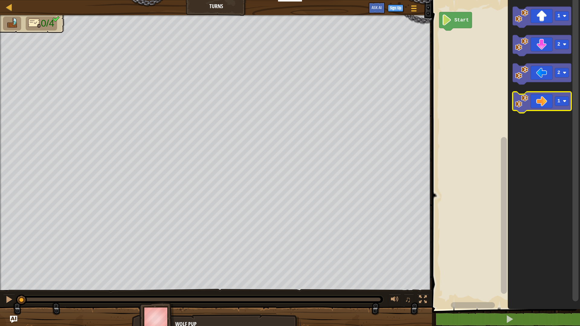
click at [563, 95] on icon "Blockly Workspace" at bounding box center [542, 102] width 59 height 21
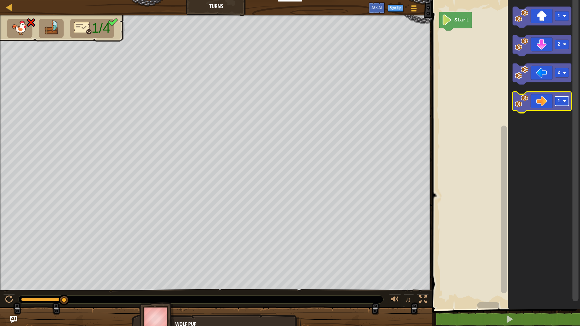
click at [559, 97] on g "1" at bounding box center [562, 101] width 14 height 9
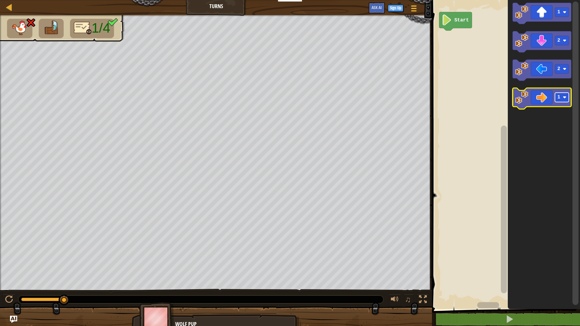
click at [559, 95] on text "1" at bounding box center [558, 97] width 3 height 5
click at [557, 11] on text "1" at bounding box center [558, 11] width 3 height 5
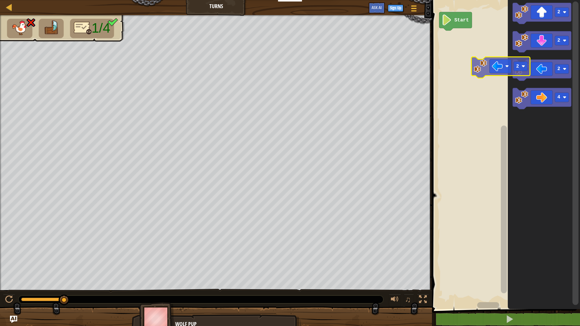
click at [499, 66] on div "Start 2 2 2 4 2" at bounding box center [505, 153] width 150 height 312
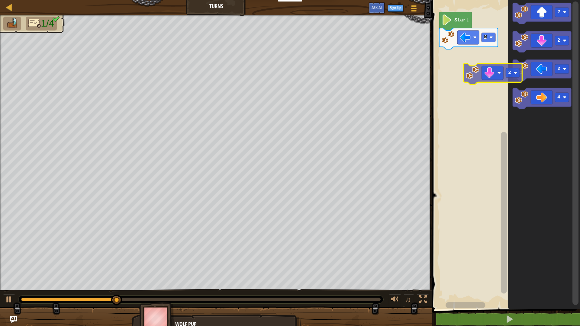
click at [499, 66] on div "2 Start 2 2 2 4 2" at bounding box center [505, 153] width 150 height 312
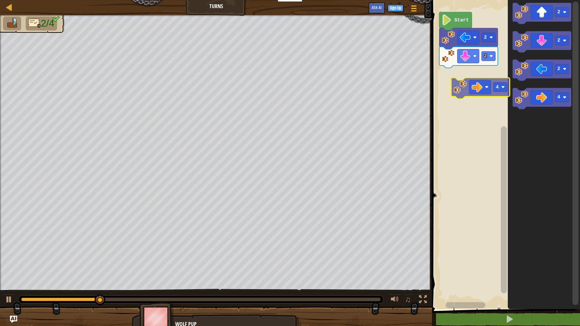
click at [485, 75] on div "2 2 Start 2 2 2 4 4" at bounding box center [505, 153] width 150 height 312
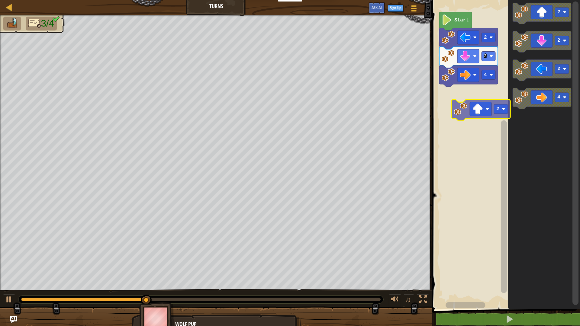
click at [477, 108] on div "4 2 2 Start 2 2 2 4 2" at bounding box center [505, 153] width 150 height 312
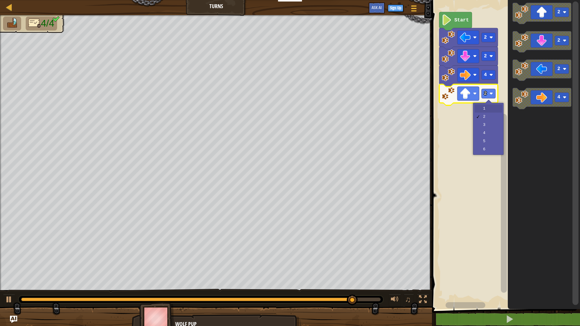
drag, startPoint x: 490, startPoint y: 110, endPoint x: 488, endPoint y: 114, distance: 5.1
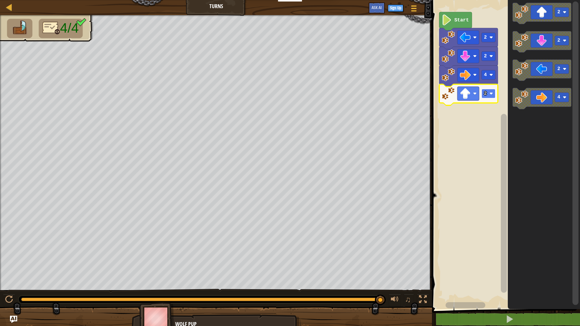
click at [491, 94] on image "Blockly Workspace" at bounding box center [491, 94] width 4 height 4
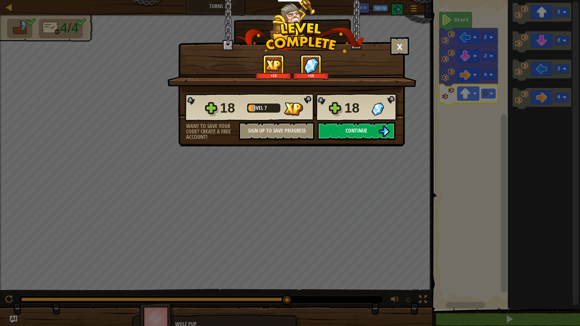
click at [358, 134] on button "Continue" at bounding box center [356, 131] width 78 height 18
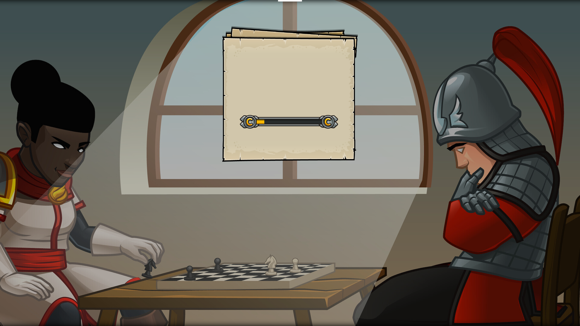
click at [62, 144] on div "Goals Start Level Error loading from server. Try refreshing the page. You'll ne…" at bounding box center [290, 163] width 580 height 326
click at [59, 144] on div "Snake Maze Goals Start Level Error loading from server. Try refreshing the page…" at bounding box center [290, 163] width 580 height 326
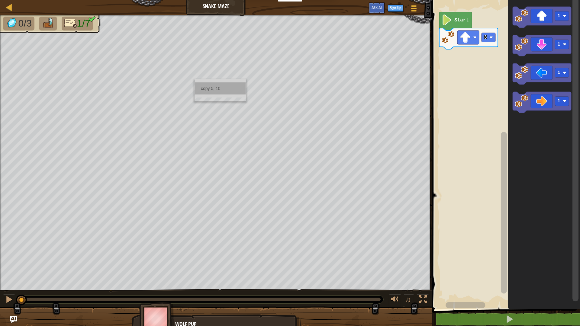
click at [0, 0] on html "Educators Create Free Account School & District Solutions Teacher Toolkit Previ…" at bounding box center [290, 0] width 580 height 0
click at [430, 27] on div "3 Start 1 1 1 1" at bounding box center [505, 153] width 150 height 312
click at [308, 12] on div "Map Snake Maze Game Menu Sign Up Ask AI" at bounding box center [216, 7] width 432 height 15
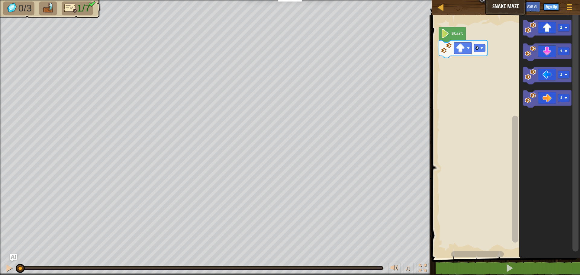
click at [119, 0] on html "Educators Create Free Account School & District Solutions Teacher Toolkit Previ…" at bounding box center [290, 0] width 580 height 0
click at [101, 55] on div "Map Snake Maze Game Menu Sign Up Ask AI 1 ההההההההההההההההההההההההההההההההההההה…" at bounding box center [290, 137] width 580 height 275
click at [189, 50] on div "copy 21, 44" at bounding box center [191, 61] width 51 height 22
drag, startPoint x: 188, startPoint y: 75, endPoint x: 268, endPoint y: 78, distance: 80.4
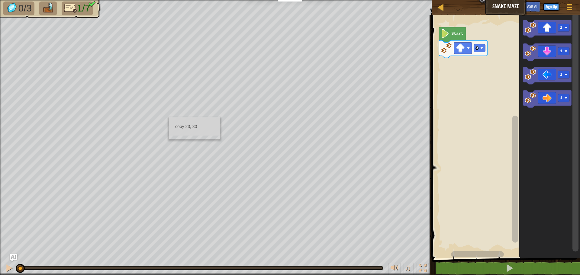
click at [169, 118] on ul "copy 23, 30" at bounding box center [194, 127] width 51 height 18
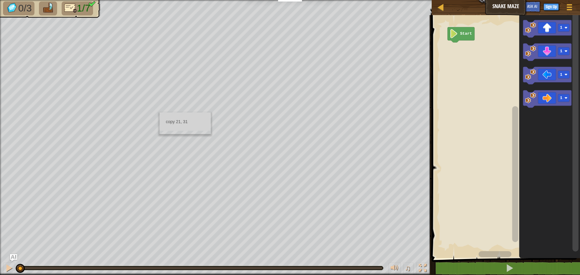
click at [160, 112] on div "Map Snake Maze Game Menu Sign Up Ask AI 1 ההההההההההההההההההההההההההההההההההההה…" at bounding box center [290, 137] width 580 height 275
click at [171, 107] on div "Map Snake Maze Game Menu Sign Up Ask AI 1 ההההההההההההההההההההההההההההההההההההה…" at bounding box center [290, 137] width 580 height 275
click at [184, 119] on div "copy 23, 32" at bounding box center [196, 116] width 51 height 12
click at [191, 119] on div "copy 25, 31" at bounding box center [210, 121] width 51 height 12
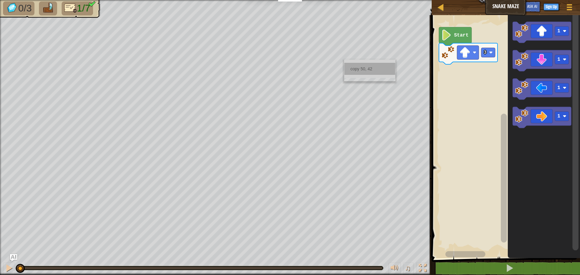
click at [355, 66] on div "Map Snake Maze Game Menu Sign Up Ask AI 1 ההההההההההההההההההההההההההההההההההההה…" at bounding box center [290, 137] width 580 height 275
drag, startPoint x: 381, startPoint y: 76, endPoint x: 369, endPoint y: 121, distance: 47.6
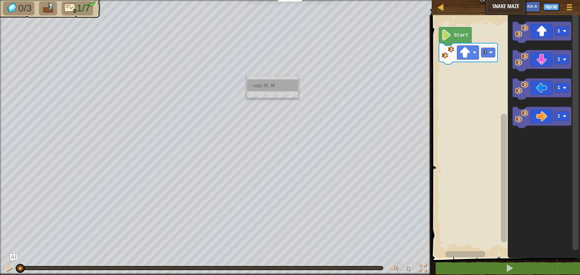
click at [413, 158] on div "Map Snake Maze Game Menu Sign Up Ask AI 1 ההההההההההההההההההההההההההההההההההההה…" at bounding box center [290, 137] width 580 height 275
